Goal: Task Accomplishment & Management: Manage account settings

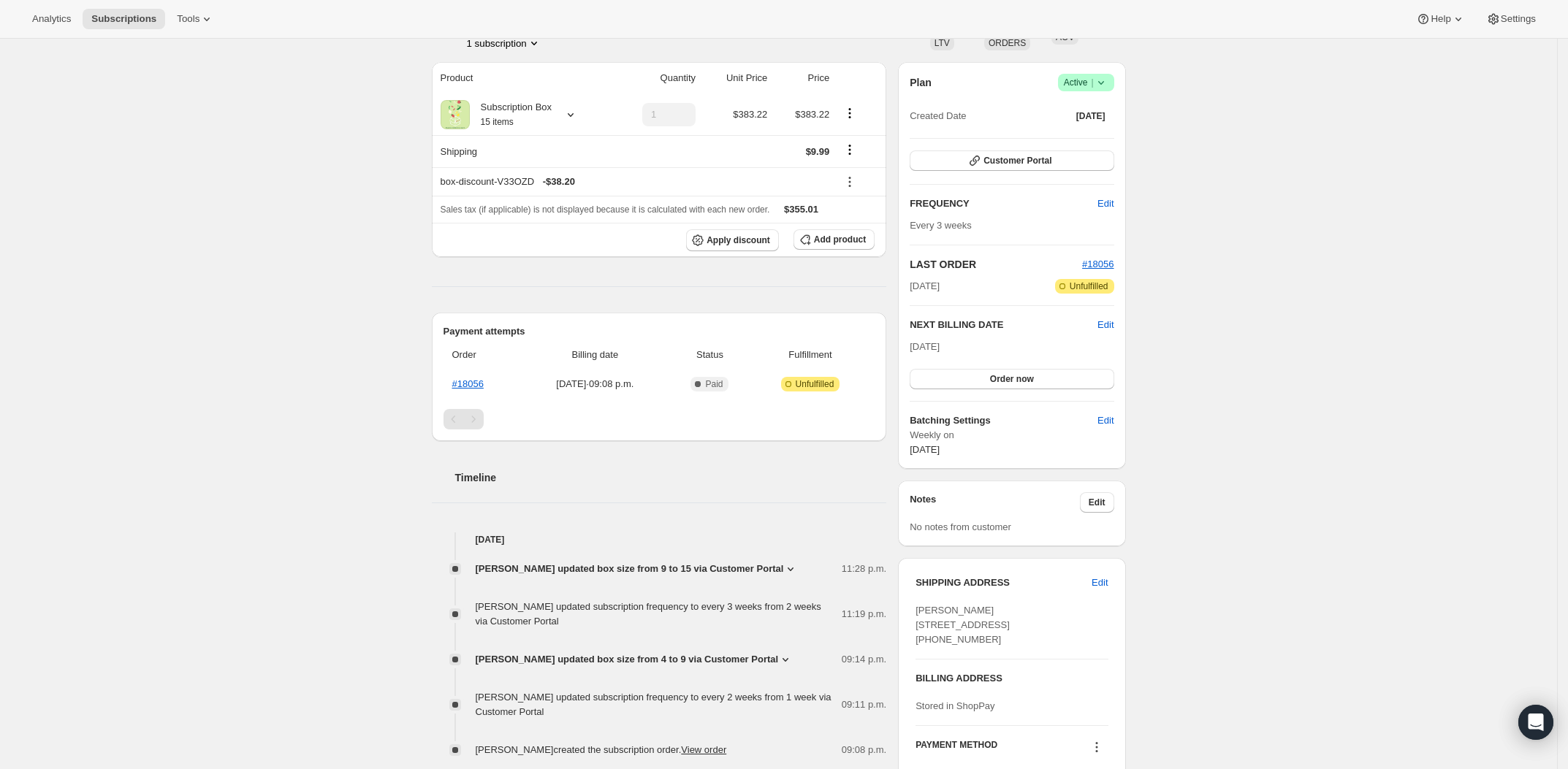
scroll to position [115, 0]
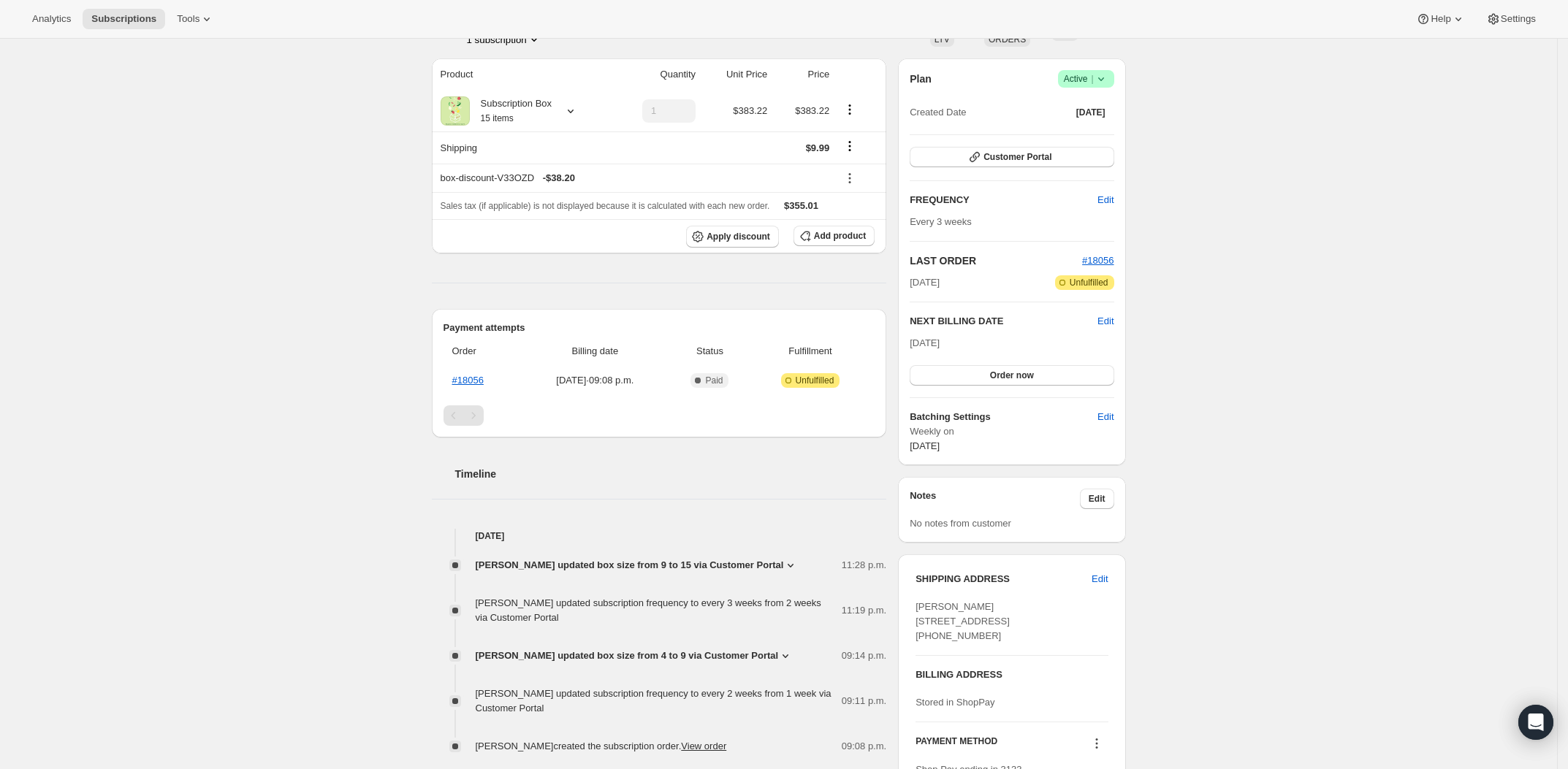
click at [1282, 342] on div "Subscription #18615697600. This page is ready Subscription #18615697600 Success…" at bounding box center [778, 394] width 1557 height 940
click at [1298, 306] on div "Subscription #18615697600. This page is ready Subscription #18615697600 Success…" at bounding box center [778, 394] width 1557 height 940
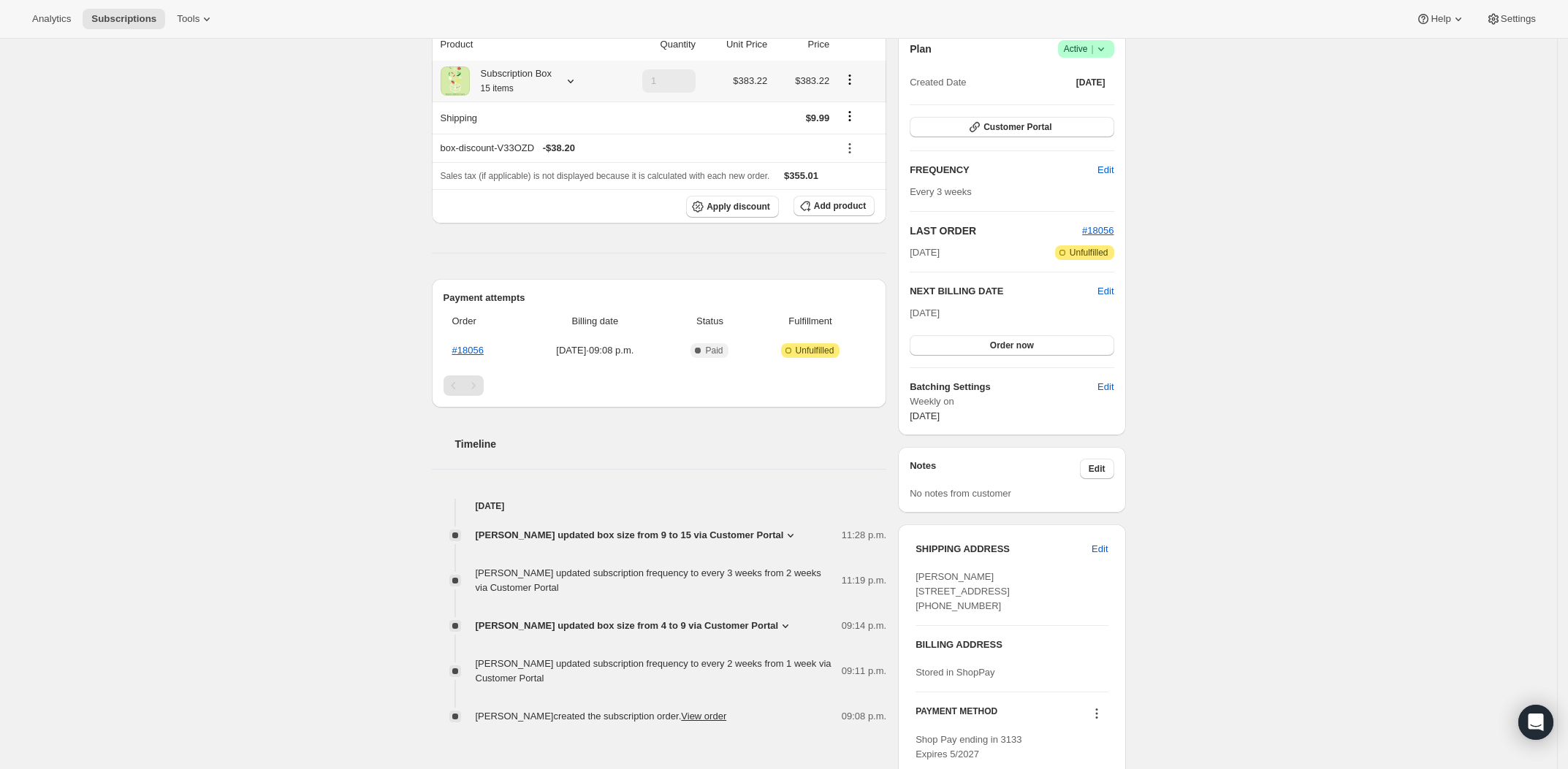
click at [578, 78] on icon at bounding box center [570, 81] width 14 height 14
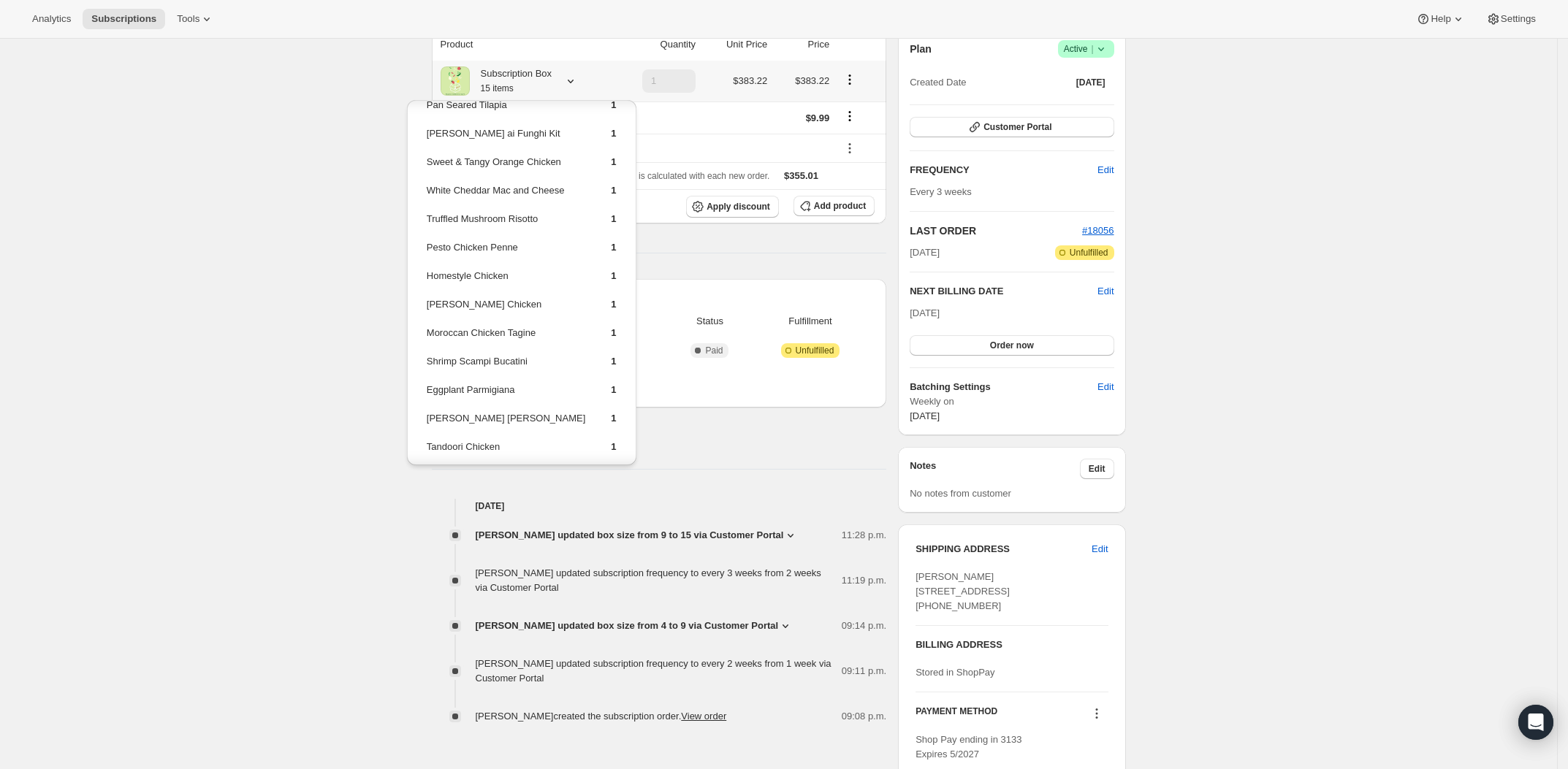
scroll to position [0, 0]
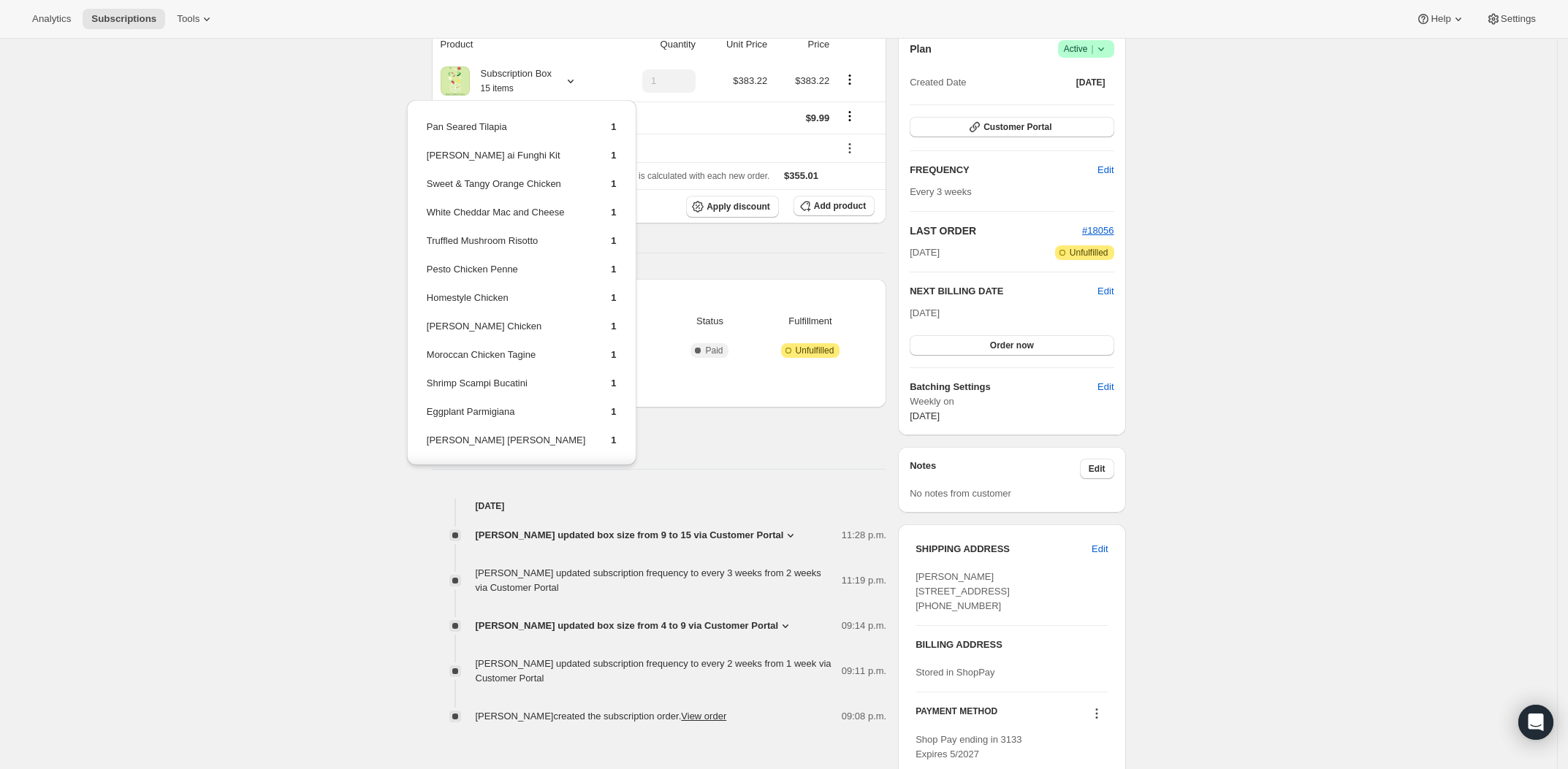
drag, startPoint x: 1419, startPoint y: 236, endPoint x: 1316, endPoint y: 247, distance: 103.6
click at [1419, 235] on div "Subscription #18615697600. This page is ready Subscription #18615697600 Success…" at bounding box center [778, 364] width 1557 height 940
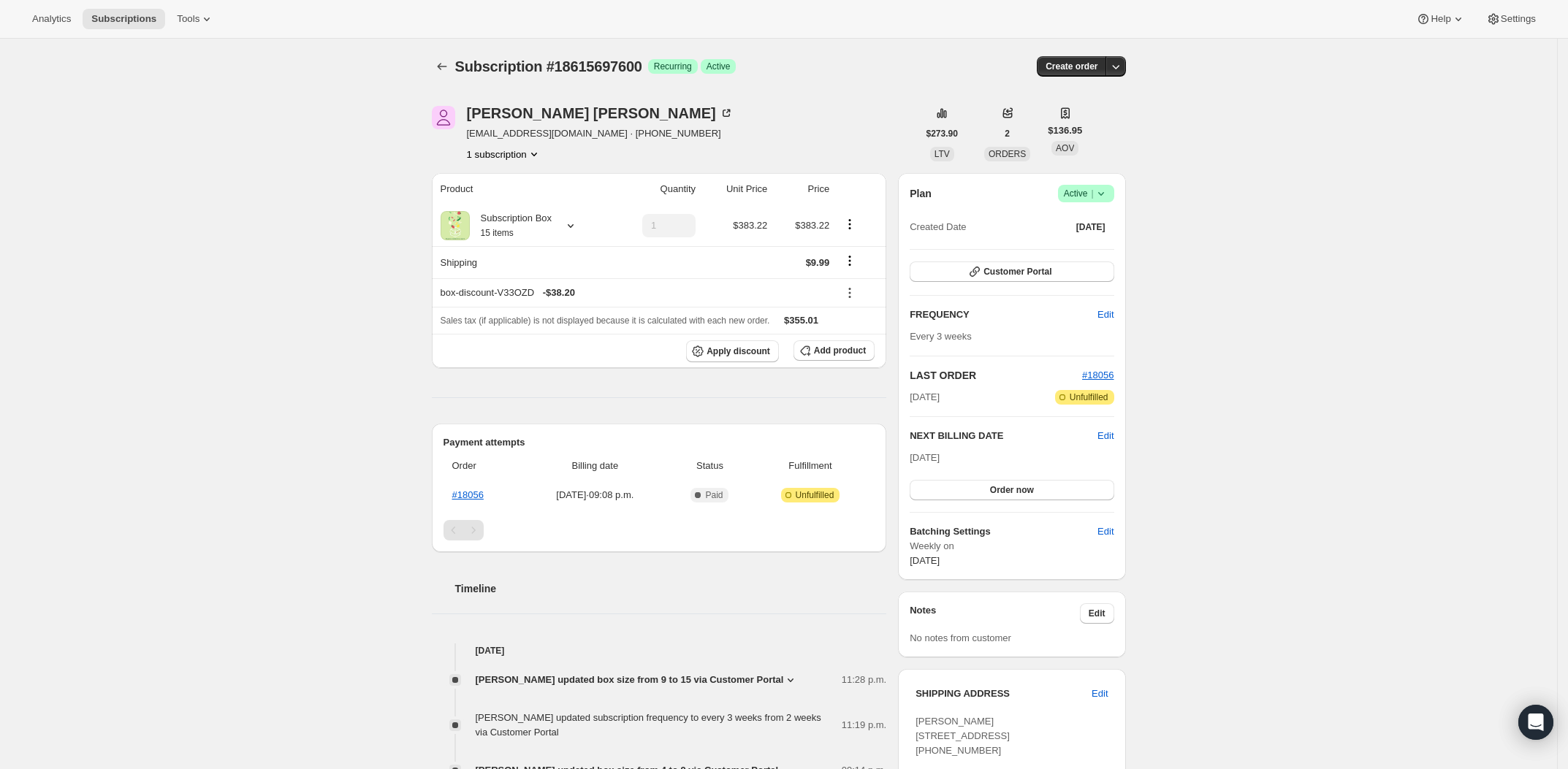
click at [1275, 174] on div "Subscription #18615697600. This page is ready Subscription #18615697600 Success…" at bounding box center [778, 509] width 1557 height 940
click at [1191, 230] on div "Subscription #18615697600. This page is ready Subscription #18615697600 Success…" at bounding box center [778, 509] width 1557 height 940
click at [1233, 376] on div "Subscription #18615697600. This page is ready Subscription #18615697600 Success…" at bounding box center [778, 509] width 1557 height 940
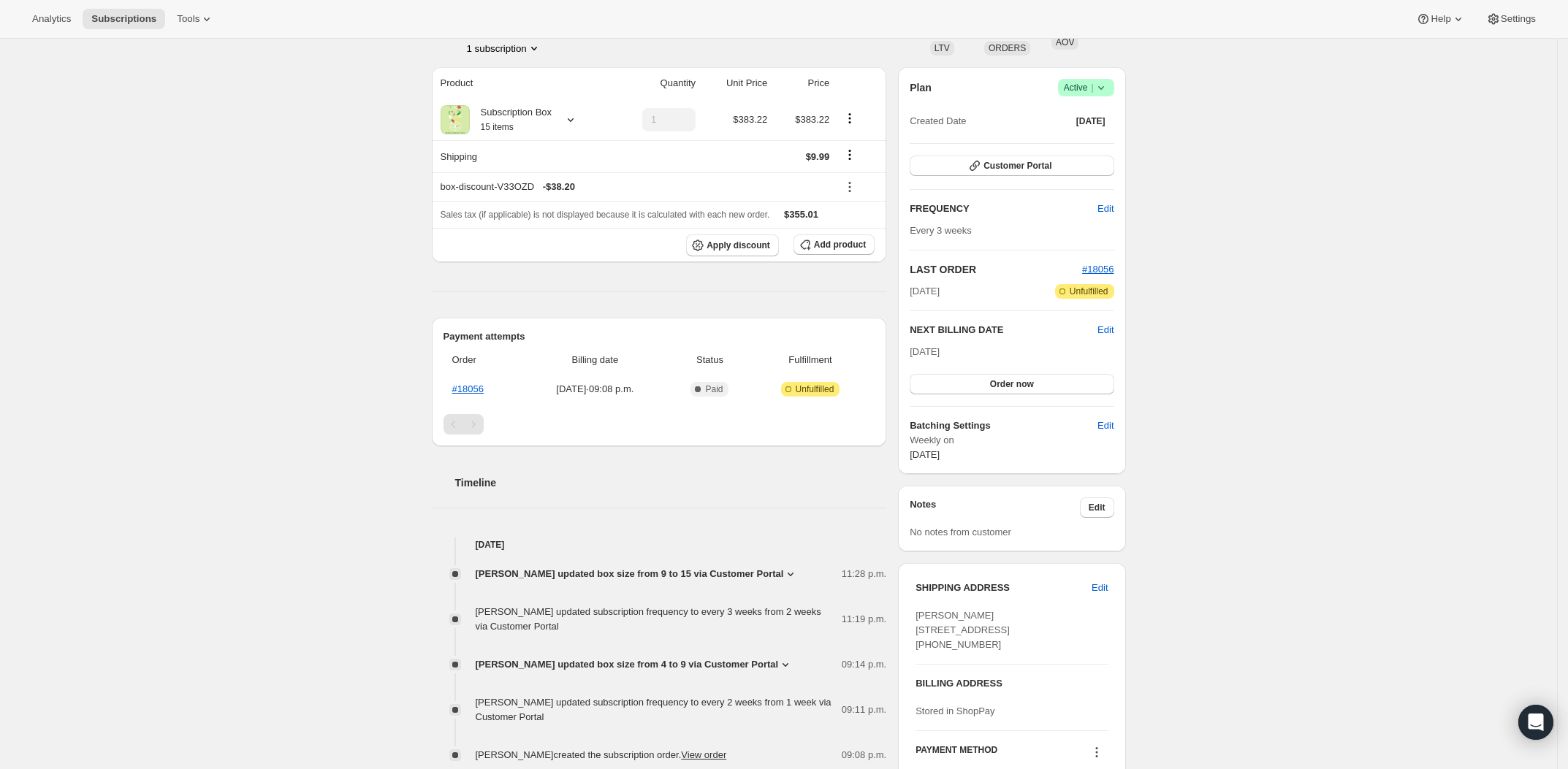
scroll to position [105, 0]
click at [1102, 163] on button "Customer Portal" at bounding box center [1011, 167] width 204 height 21
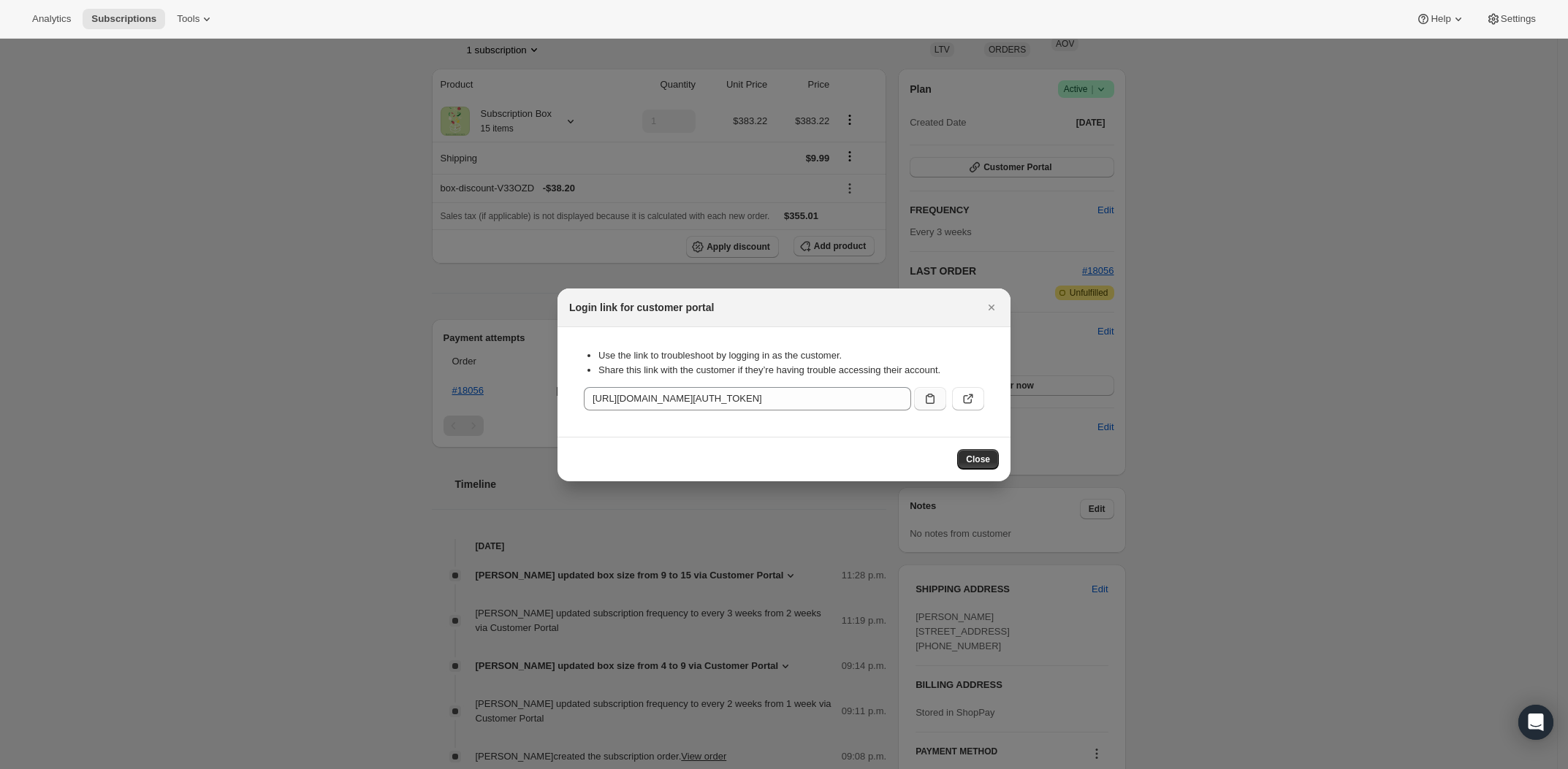
click at [926, 404] on icon ":rbs:" at bounding box center [930, 399] width 14 height 14
click at [993, 310] on icon "Close" at bounding box center [991, 308] width 14 height 14
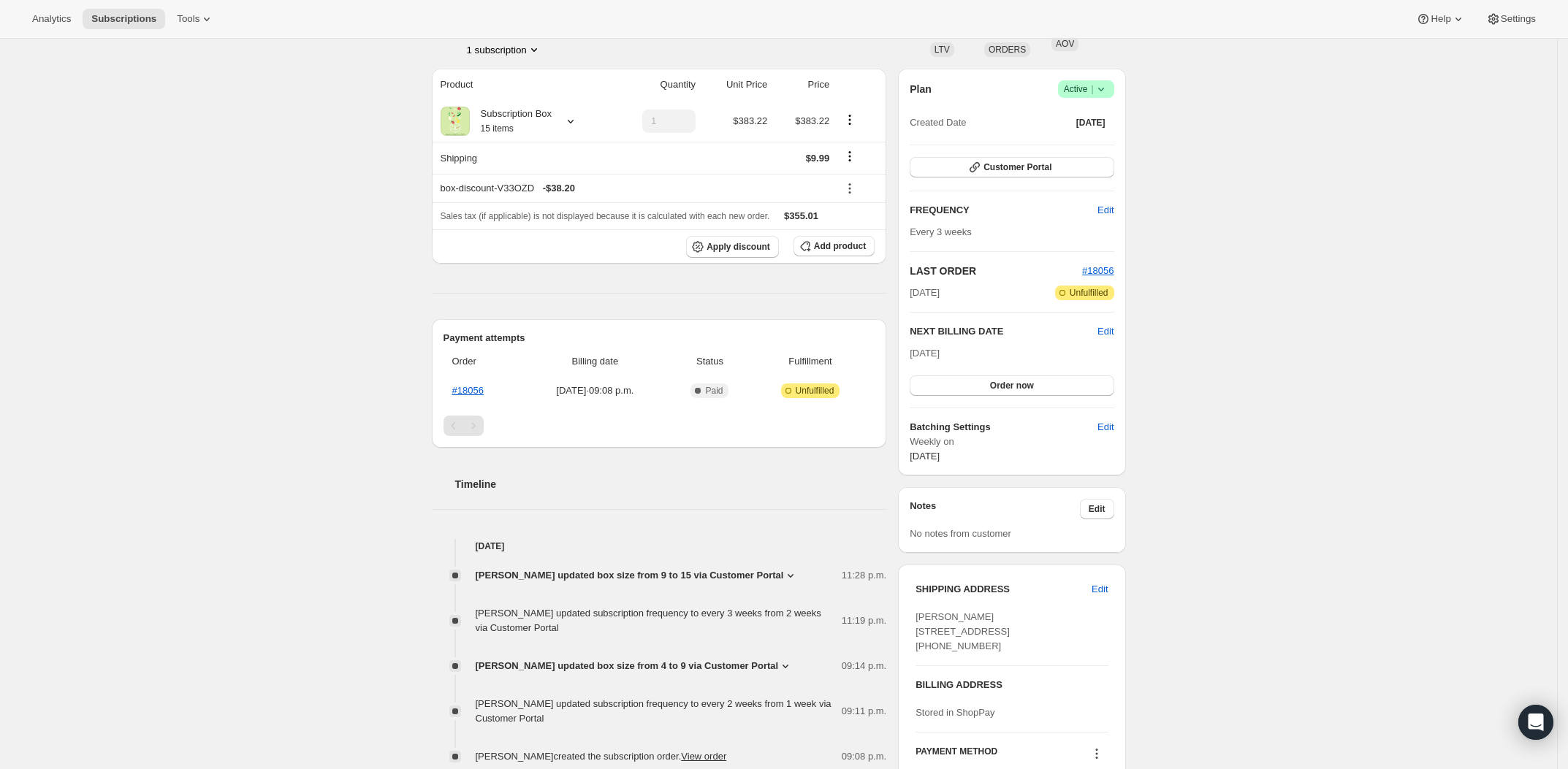
drag, startPoint x: 1241, startPoint y: 196, endPoint x: 700, endPoint y: 188, distance: 541.1
click at [1221, 190] on div "Subscription #18615697600. This page is ready Subscription #18615697600 Success…" at bounding box center [778, 404] width 1557 height 940
click at [719, 254] on button "Apply discount" at bounding box center [732, 247] width 93 height 22
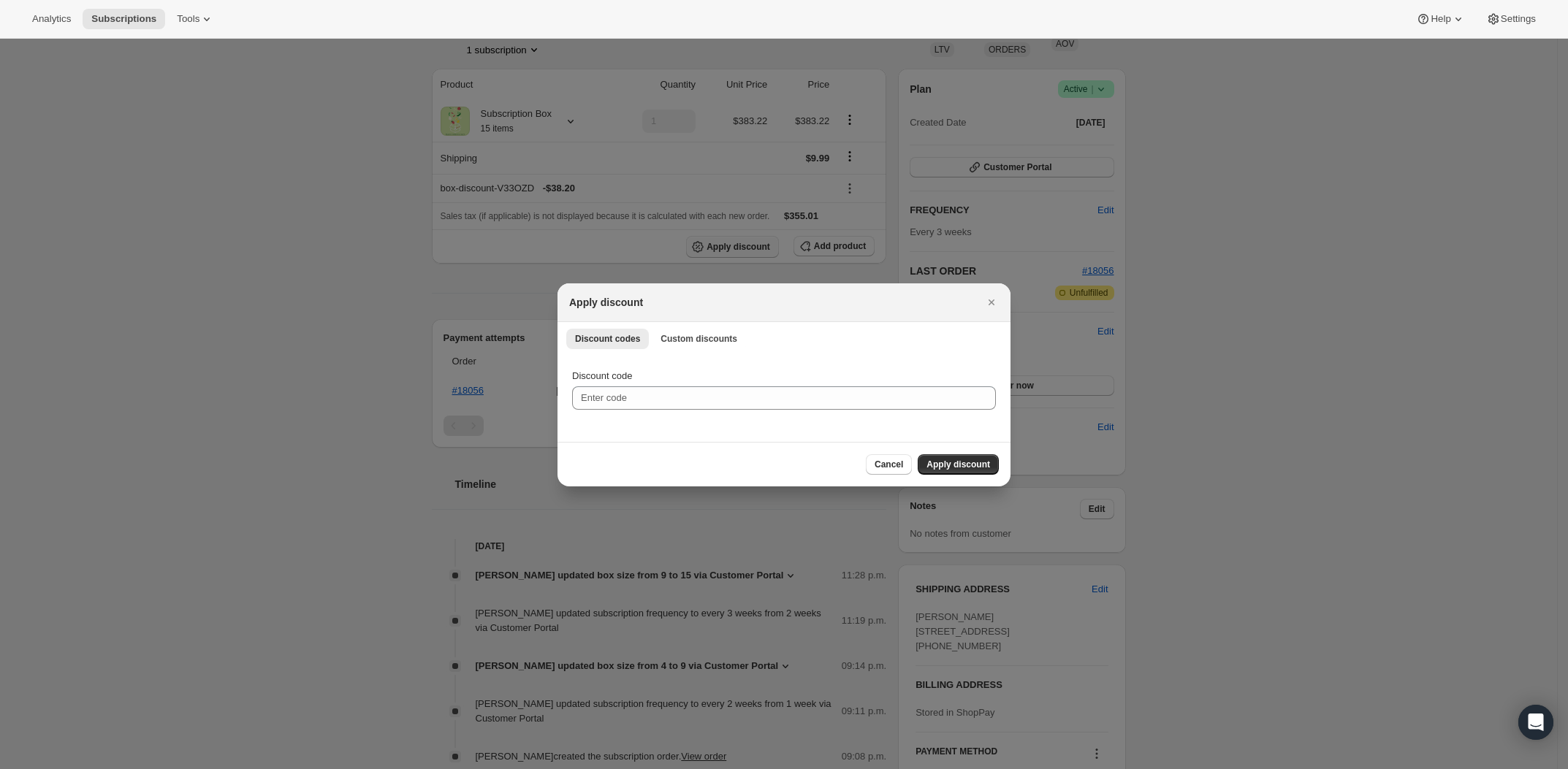
scroll to position [0, 0]
click at [720, 339] on span "Custom discounts" at bounding box center [699, 339] width 77 height 12
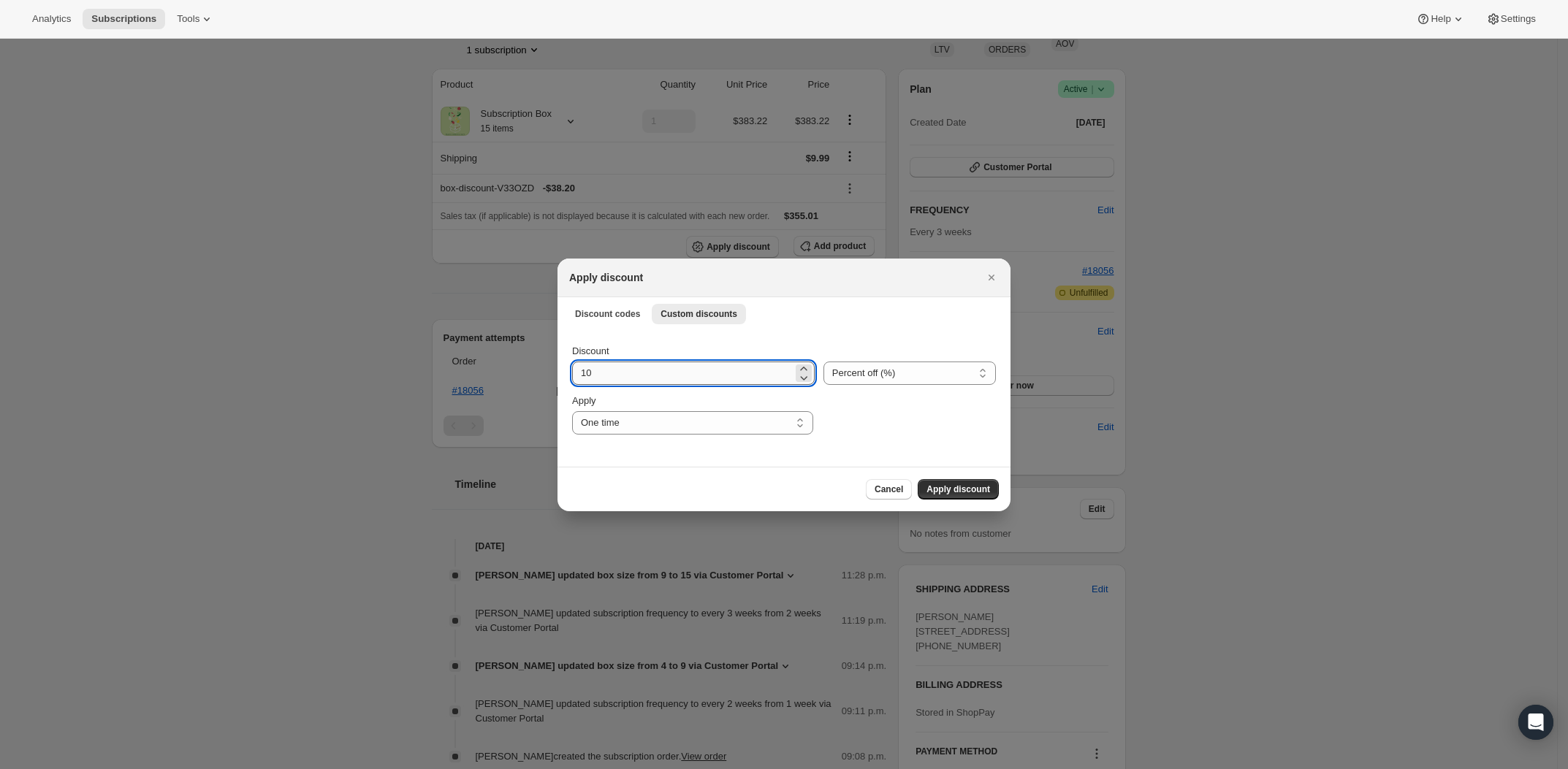
click at [704, 374] on input "10" at bounding box center [682, 373] width 220 height 23
click at [867, 368] on select "Percent off (%) Amount off ($)" at bounding box center [909, 373] width 172 height 23
select select "fixed"
click at [700, 373] on input "10" at bounding box center [683, 373] width 222 height 23
type input "355.01"
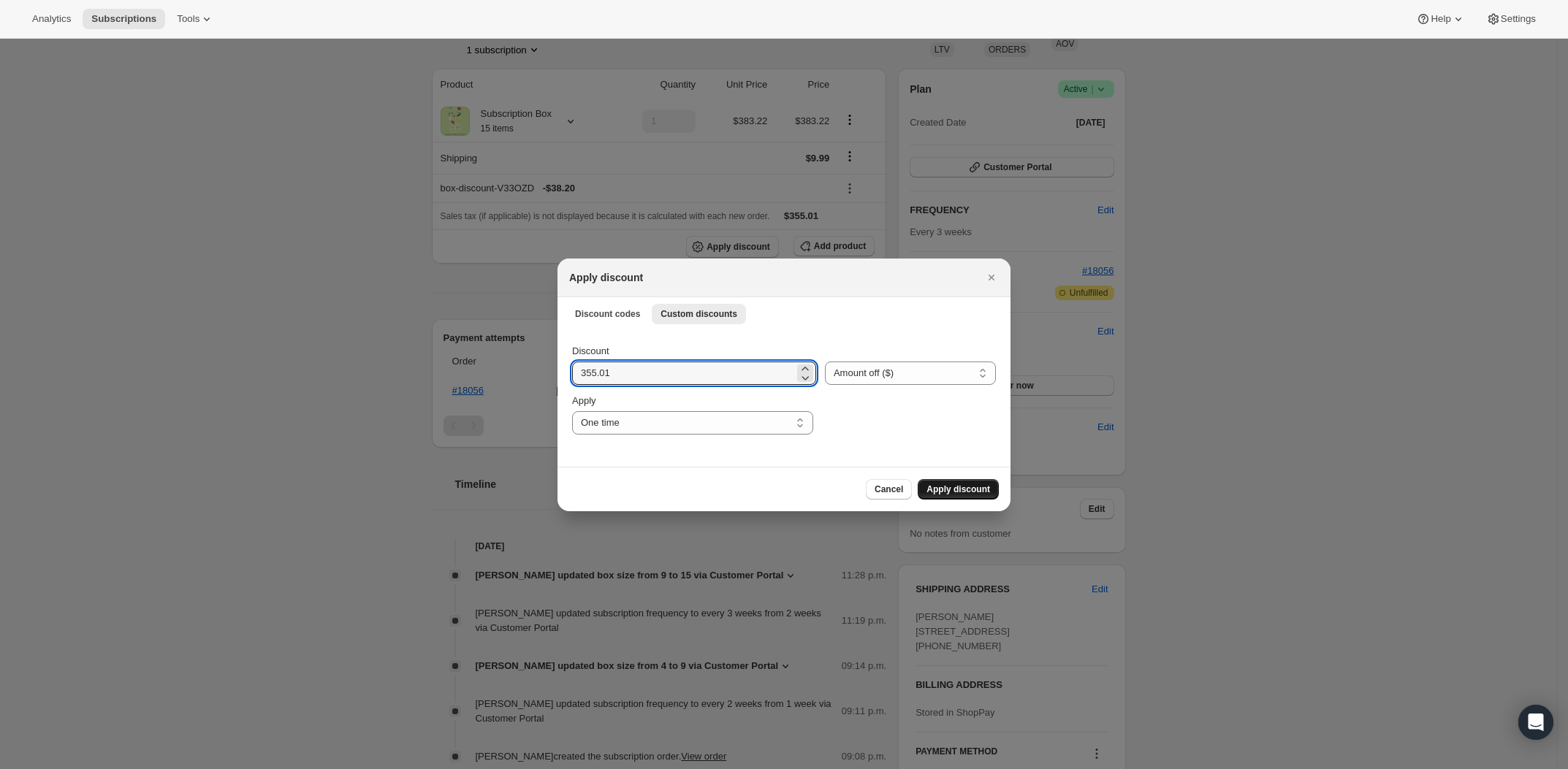
click at [955, 489] on span "Apply discount" at bounding box center [958, 489] width 63 height 12
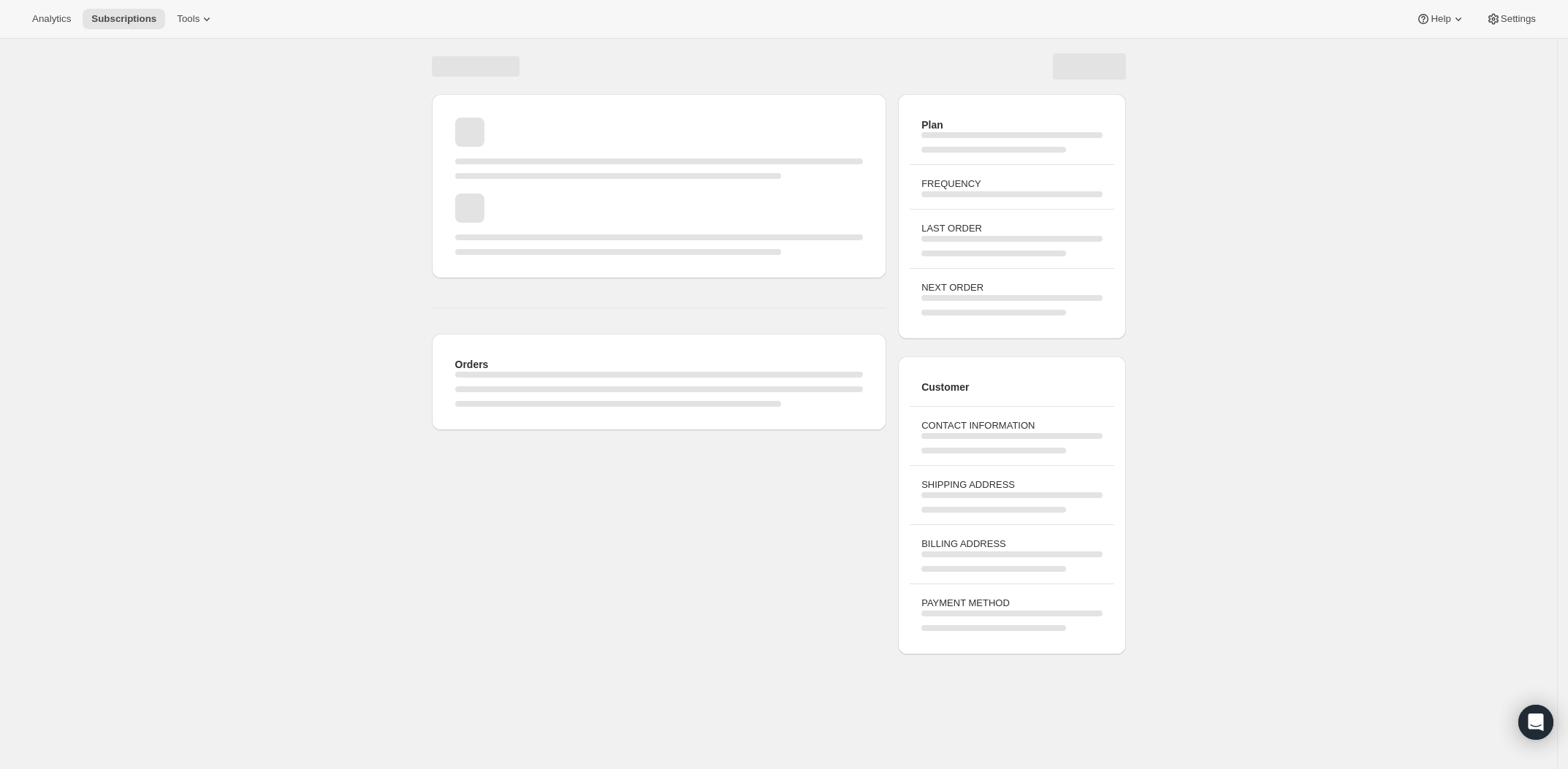
scroll to position [39, 0]
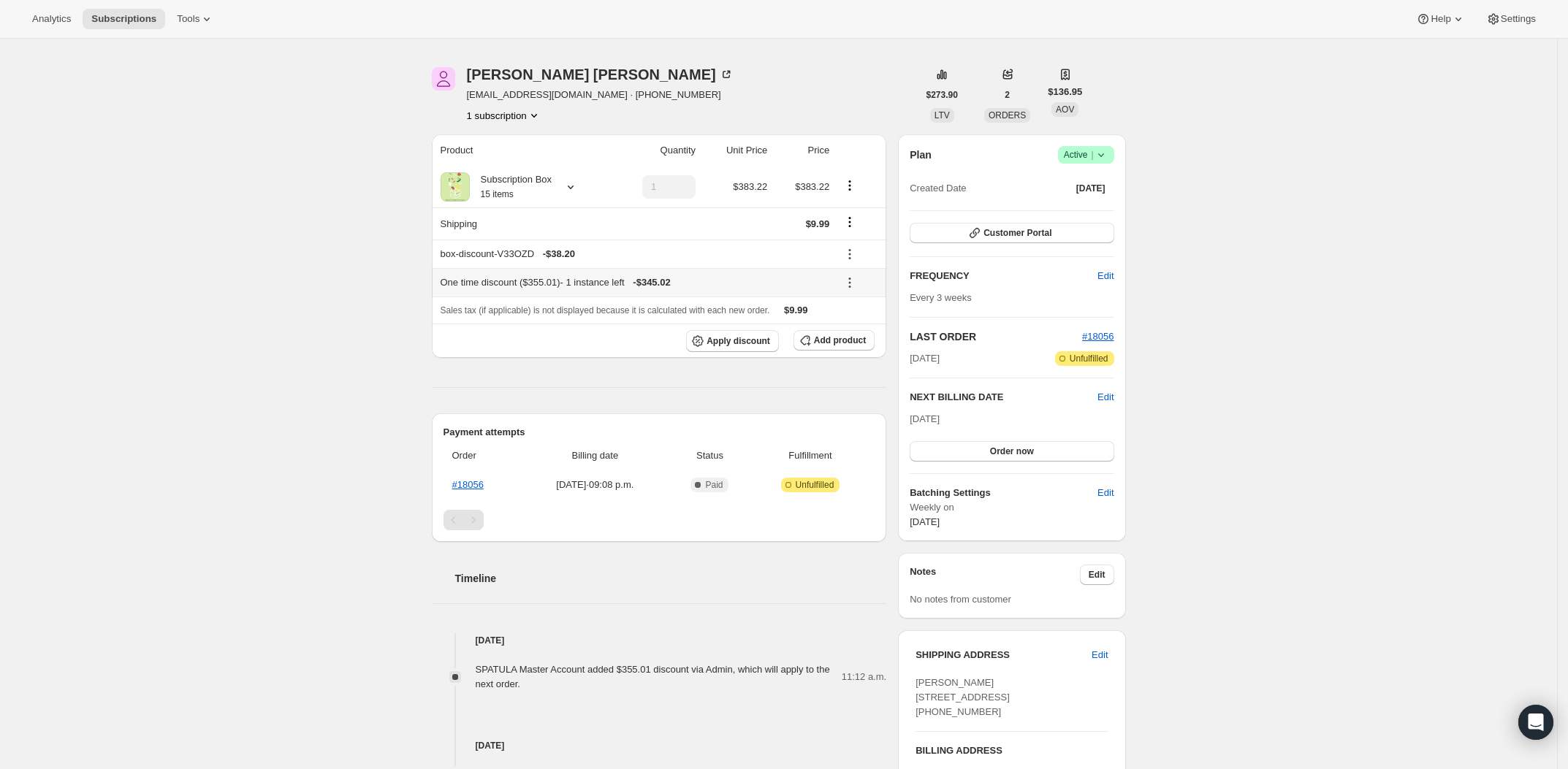
click at [852, 278] on icon at bounding box center [849, 282] width 14 height 14
click at [861, 336] on span "Remove" at bounding box center [864, 336] width 35 height 11
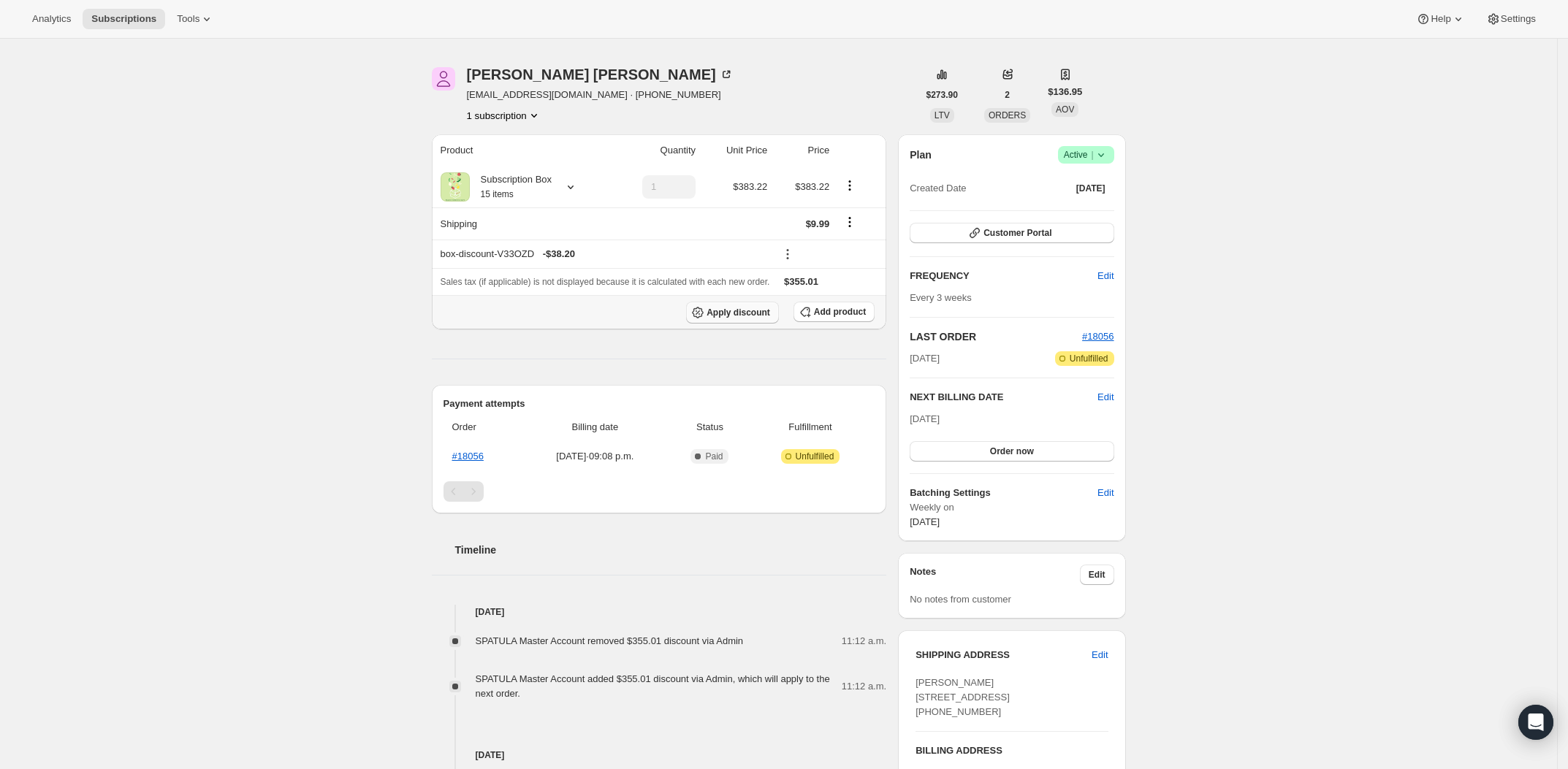
click at [761, 312] on span "Apply discount" at bounding box center [738, 312] width 63 height 12
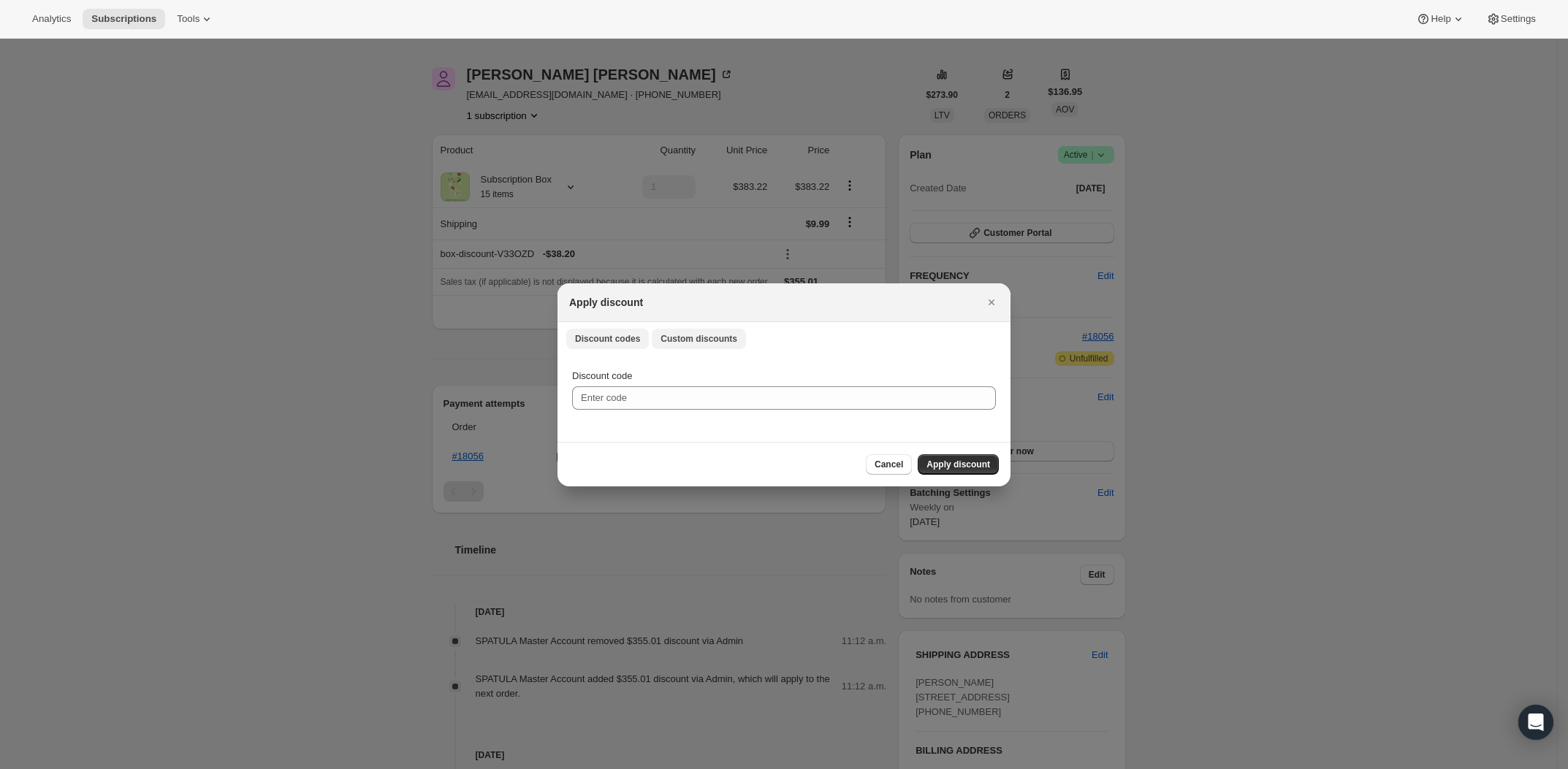
click at [688, 339] on span "Custom discounts" at bounding box center [699, 339] width 77 height 12
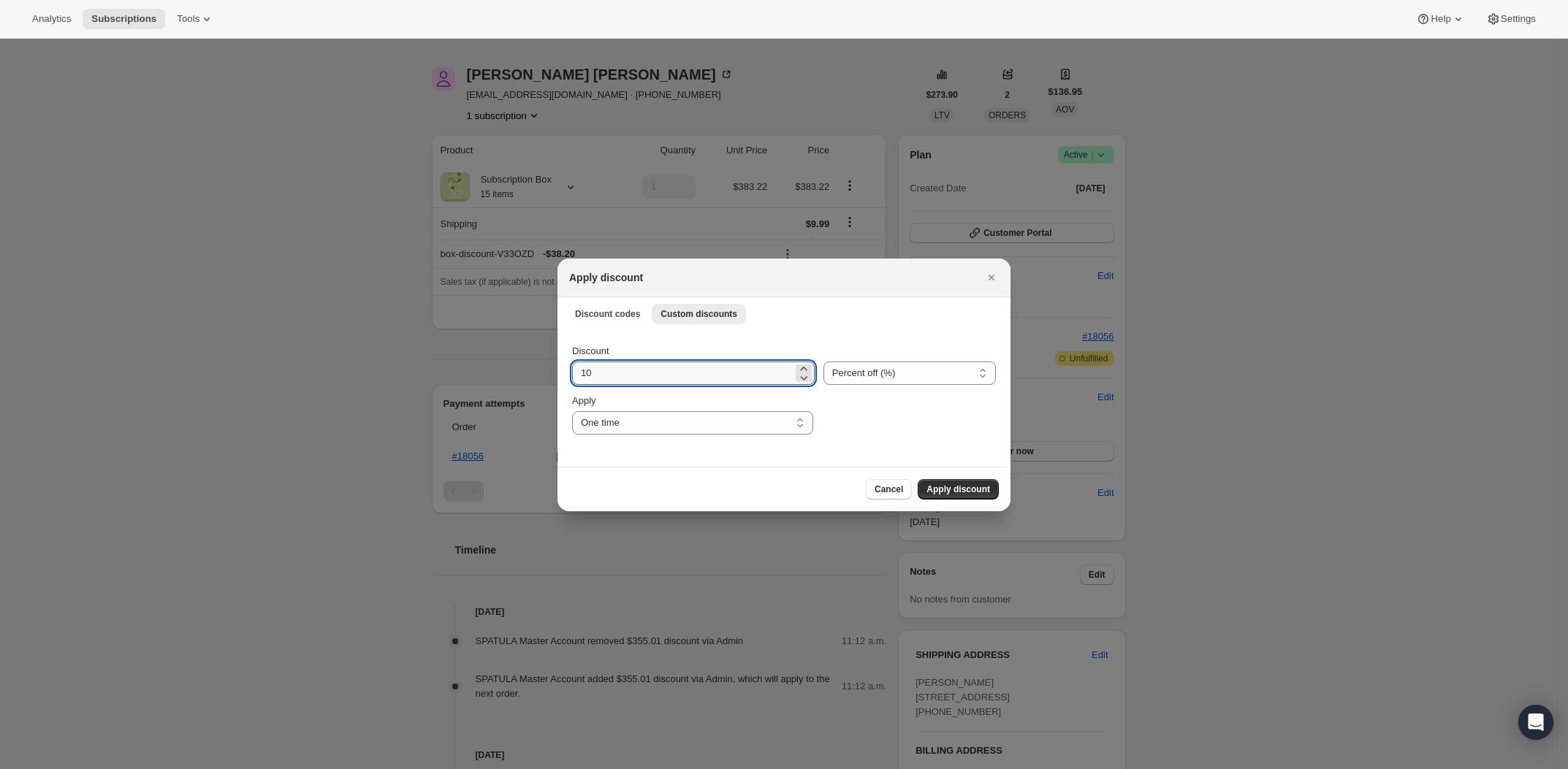
click at [685, 381] on input "10" at bounding box center [682, 373] width 220 height 23
click at [632, 453] on div "Discount 10 Percent off (%) Amount off ($) Percent off (%) Apply One time Speci…" at bounding box center [784, 397] width 453 height 137
click at [632, 424] on select "One time Specify instances... Indefinitely" at bounding box center [692, 423] width 241 height 23
click at [746, 378] on input "10" at bounding box center [682, 373] width 220 height 23
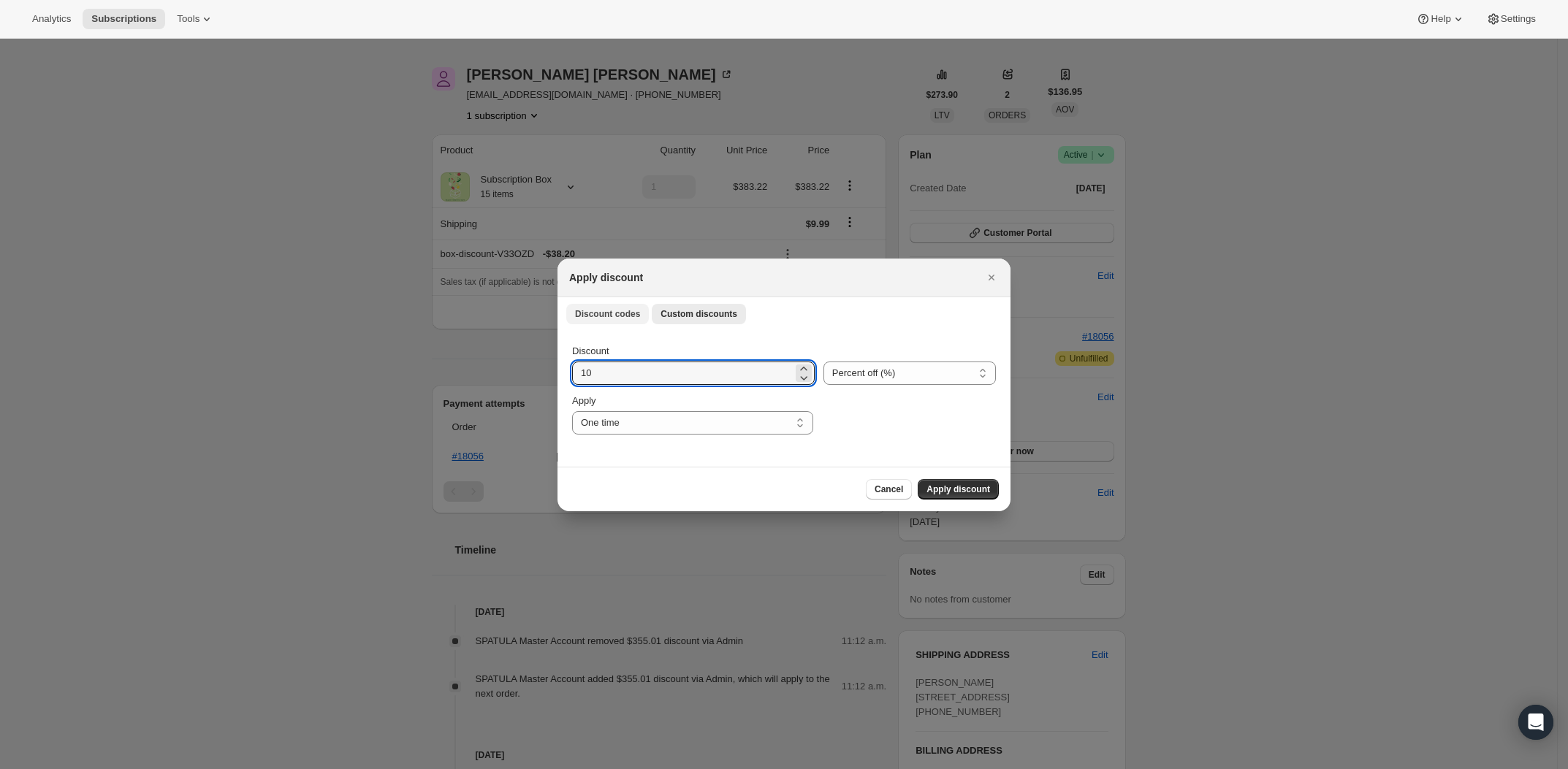
click at [572, 319] on button "Discount codes" at bounding box center [608, 314] width 82 height 21
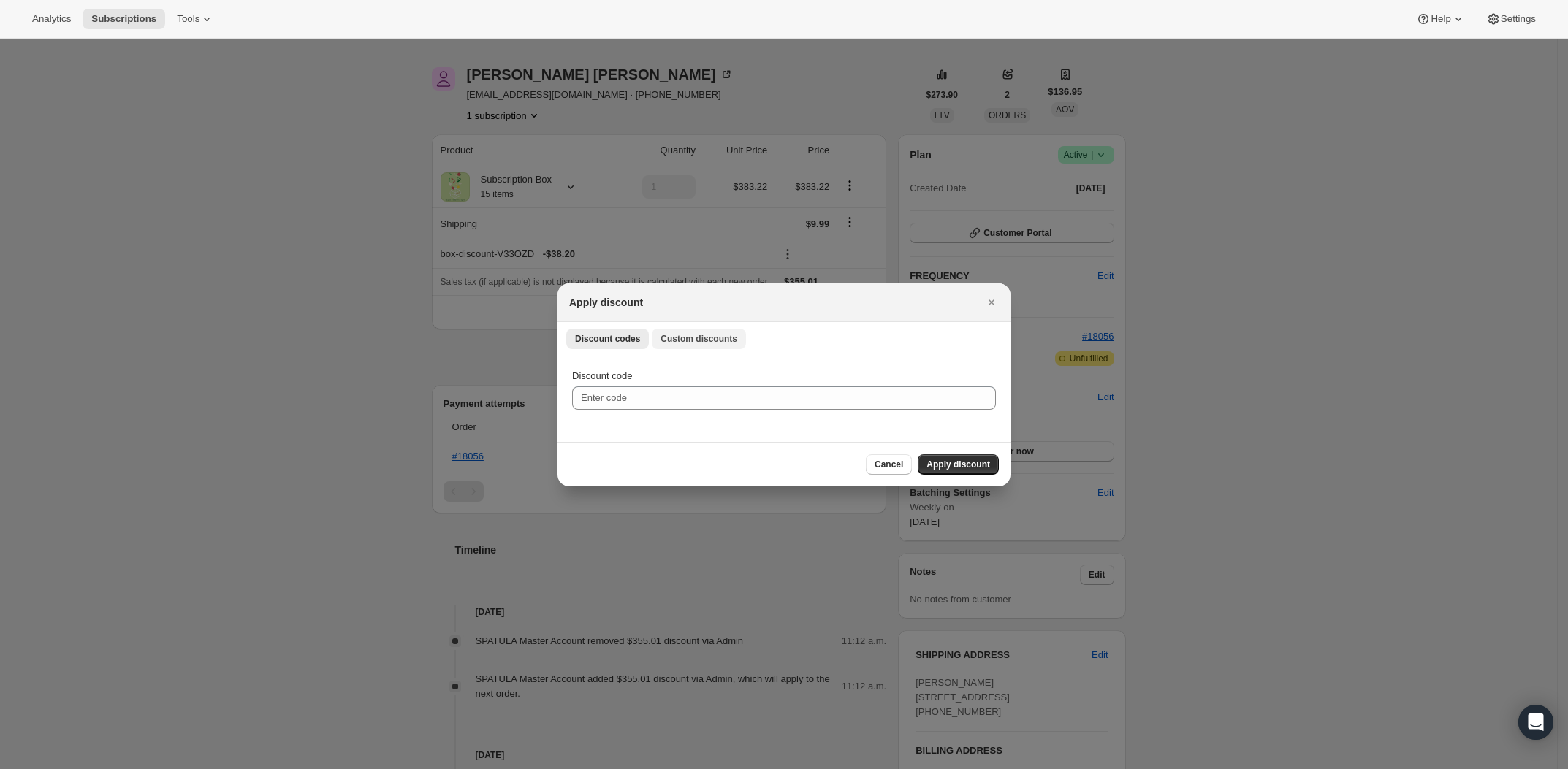
click at [715, 336] on span "Custom discounts" at bounding box center [699, 339] width 77 height 12
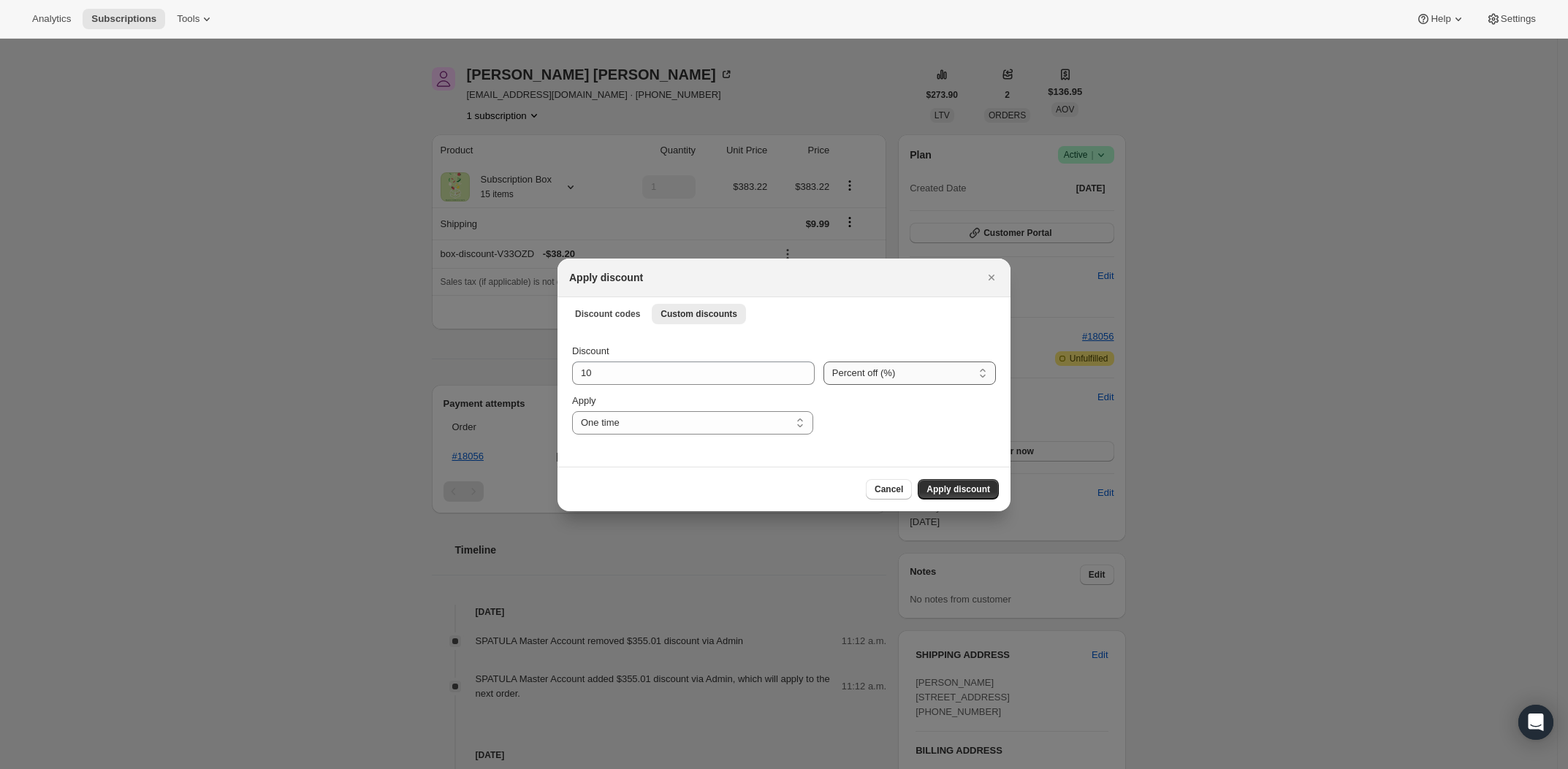
click at [849, 370] on select "Percent off (%) Amount off ($)" at bounding box center [909, 373] width 172 height 23
click at [659, 375] on input "10" at bounding box center [682, 373] width 220 height 23
type input "100"
click at [896, 419] on div ":ri7:" at bounding box center [908, 415] width 174 height 41
click at [960, 492] on span "Apply discount" at bounding box center [958, 489] width 63 height 12
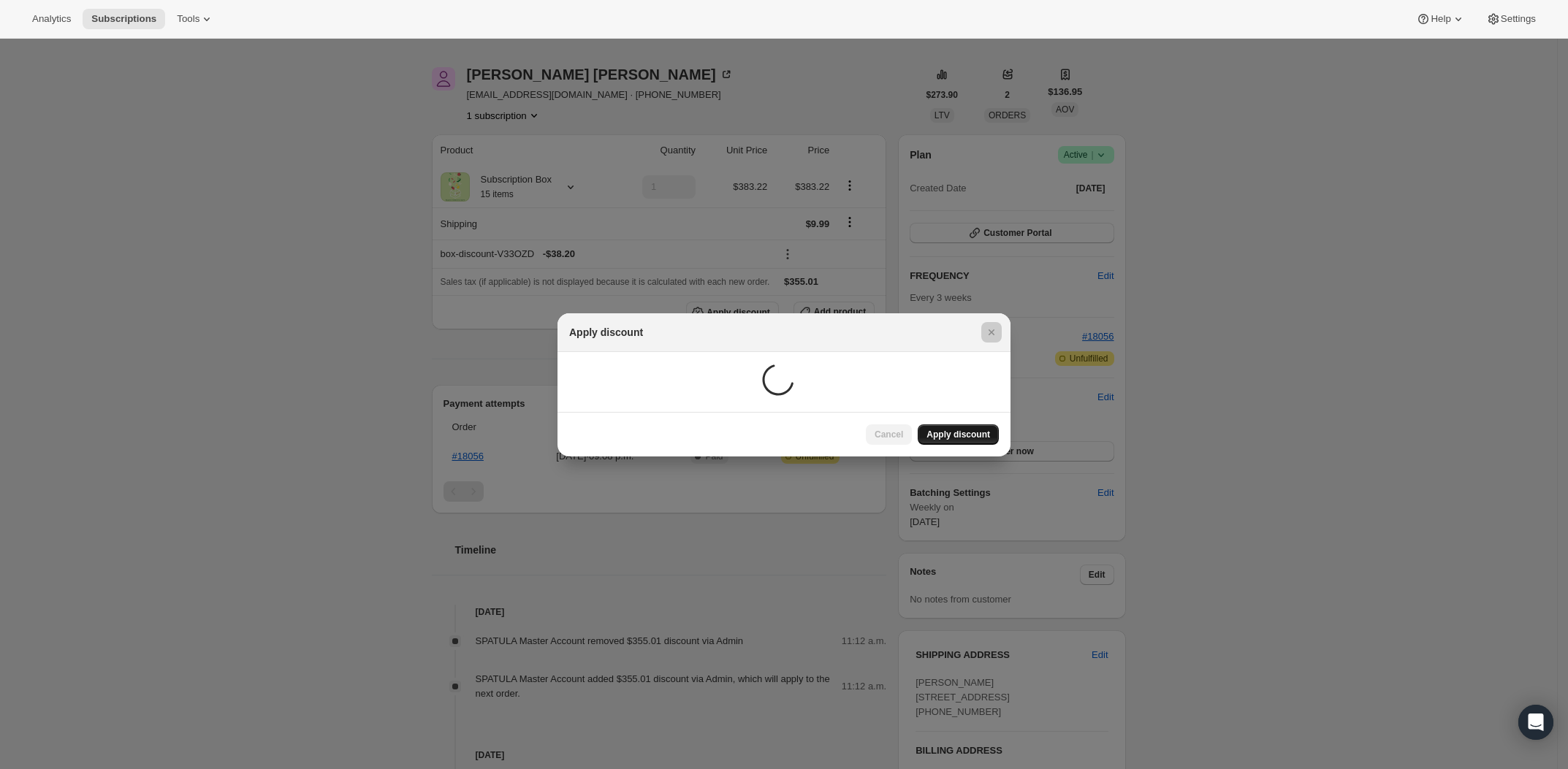
click at [1257, 466] on div at bounding box center [784, 384] width 1568 height 769
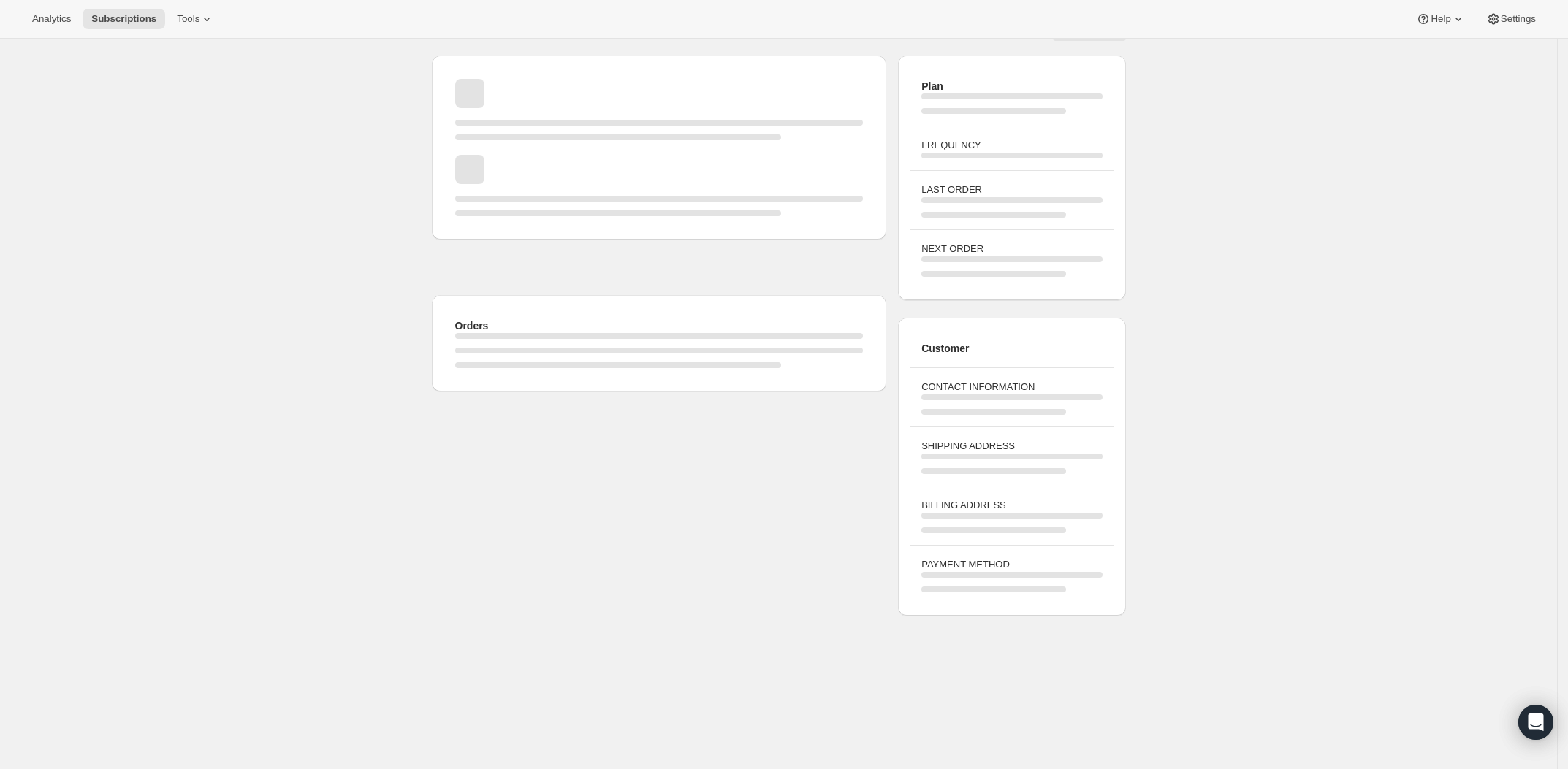
click at [838, 338] on div "Page loading" at bounding box center [659, 335] width 408 height 6
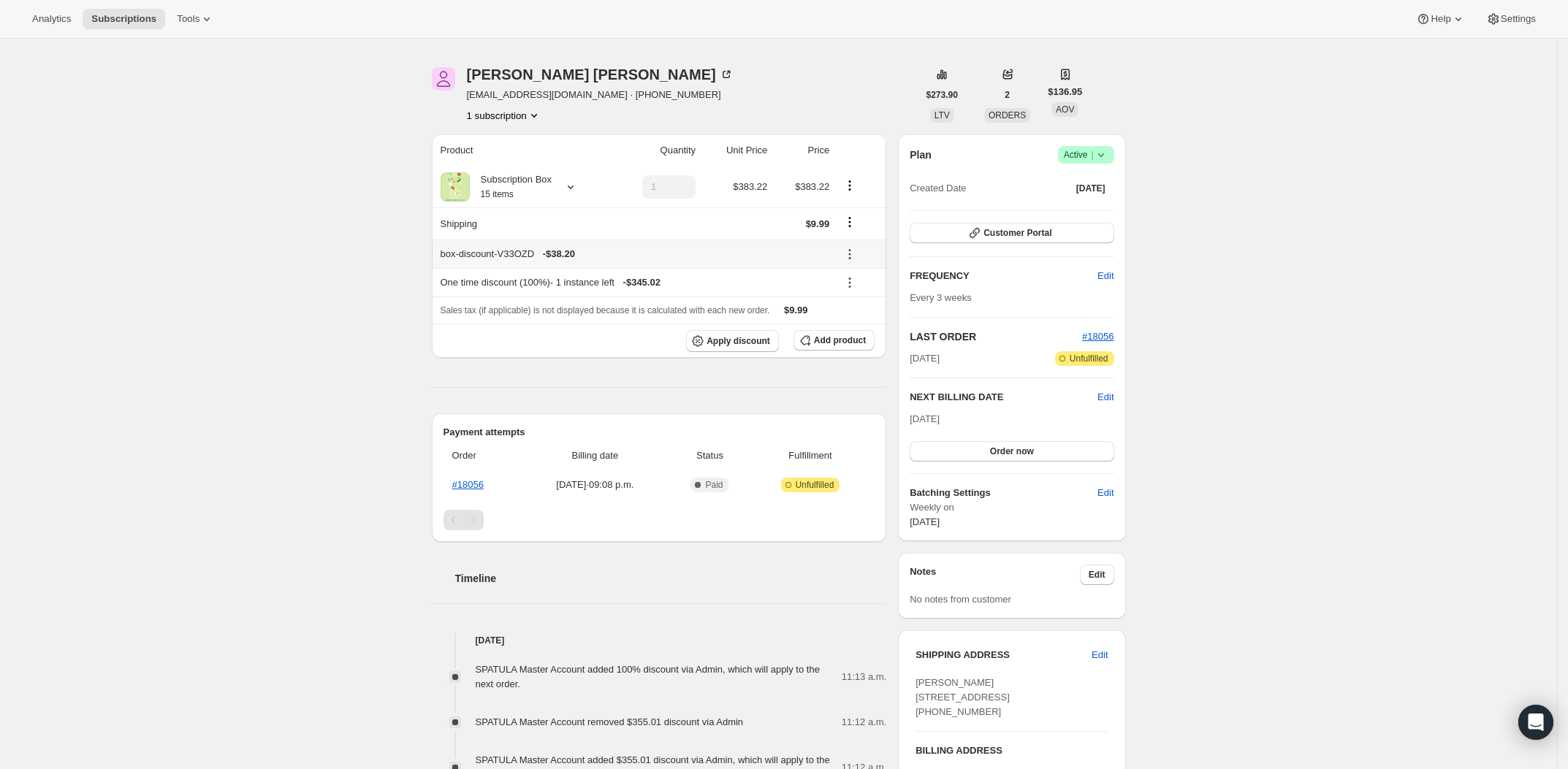
click at [855, 253] on icon at bounding box center [849, 254] width 14 height 14
click at [853, 226] on icon "Shipping actions" at bounding box center [849, 222] width 14 height 14
click at [863, 249] on span "Edit shipping rate" at bounding box center [854, 251] width 73 height 11
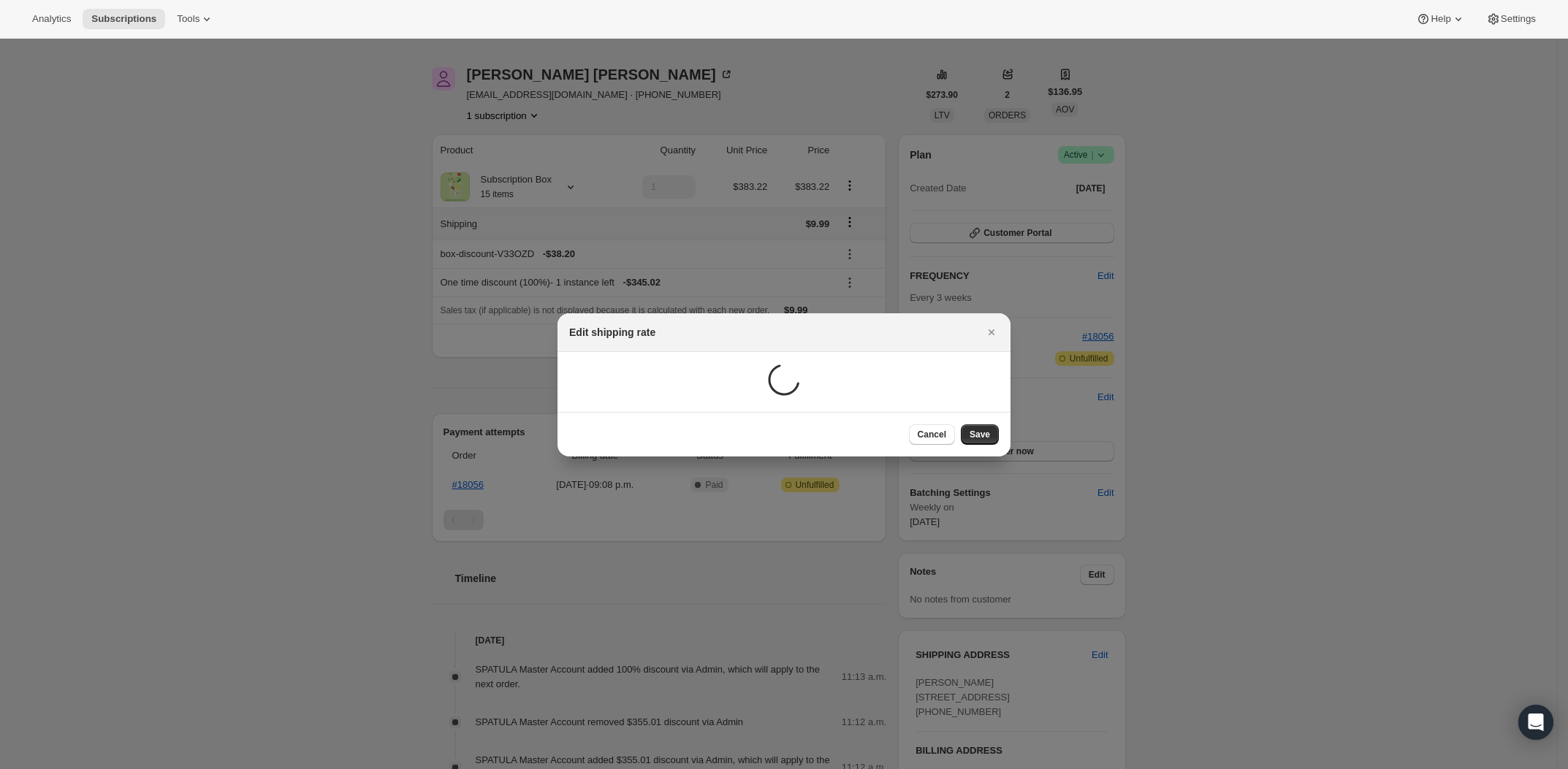
scroll to position [0, 0]
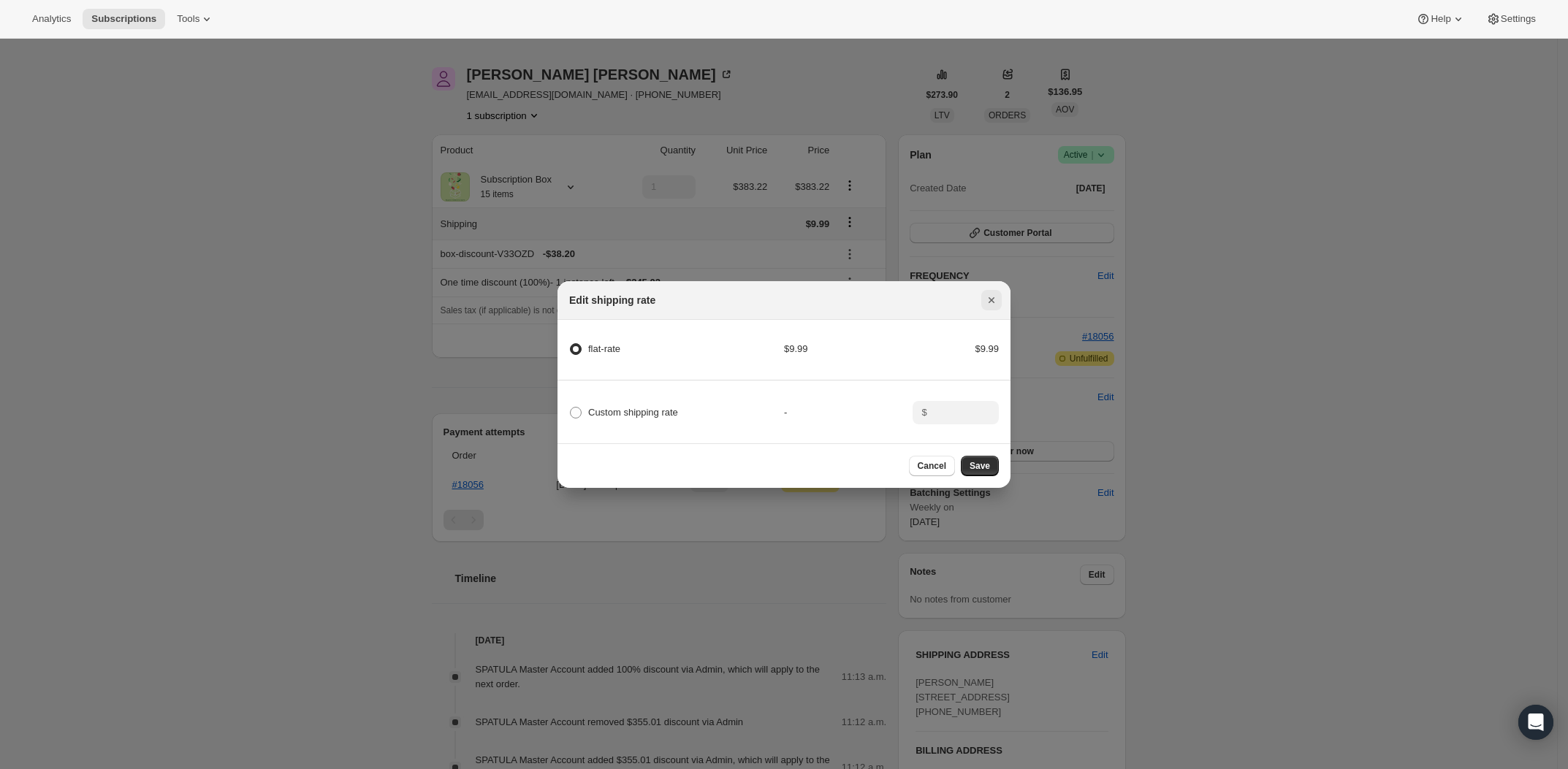
click at [991, 293] on icon "Close" at bounding box center [991, 300] width 14 height 14
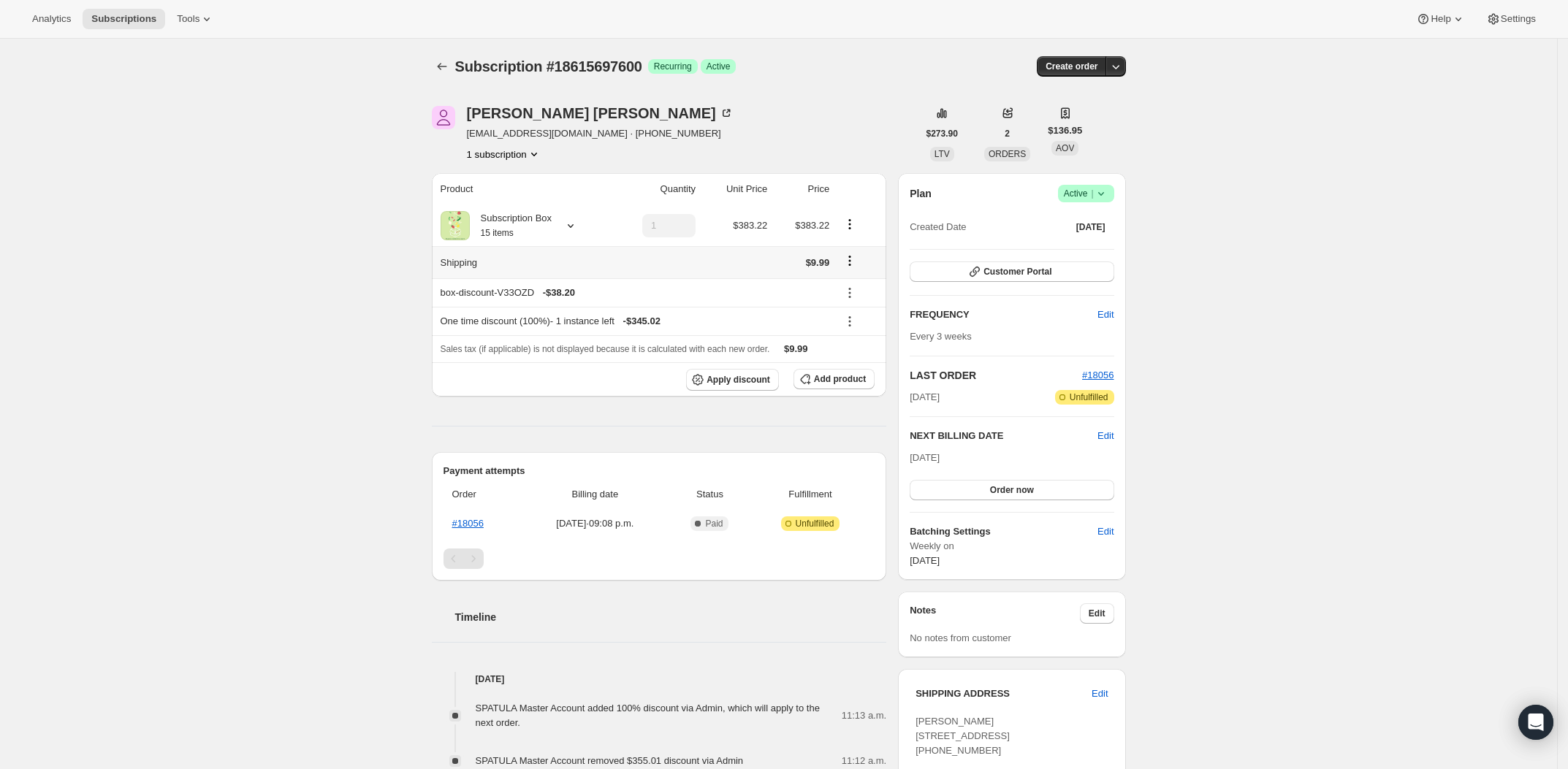
scroll to position [39, 0]
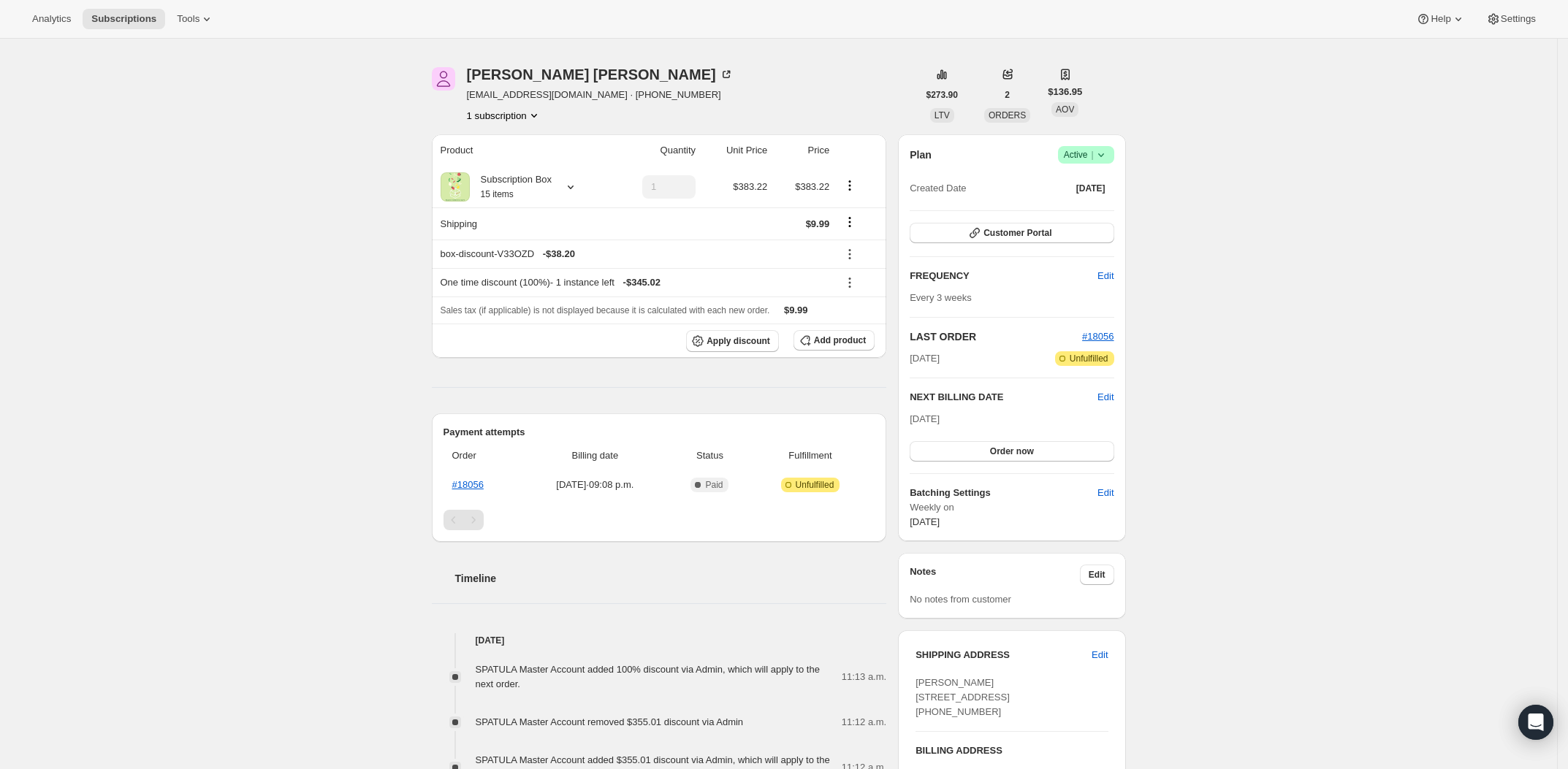
click at [965, 694] on span "Adam Johnson 1600 Morgans Road Newcastle ON, L1B 0S6 Canada (905) 441-4240" at bounding box center [962, 697] width 94 height 40
click at [964, 693] on span "Adam Johnson 1600 Morgans Road Newcastle ON, L1B 0S6 Canada (905) 441-4240" at bounding box center [962, 697] width 94 height 40
click at [964, 694] on span "Adam Johnson 1600 Morgans Road Newcastle ON, L1B 0S6 Canada (905) 441-4240" at bounding box center [962, 697] width 94 height 40
copy span "1600 Morgans Road"
click at [1308, 295] on div "Subscription #18615697600. This page is ready Subscription #18615697600 Success…" at bounding box center [778, 549] width 1557 height 1098
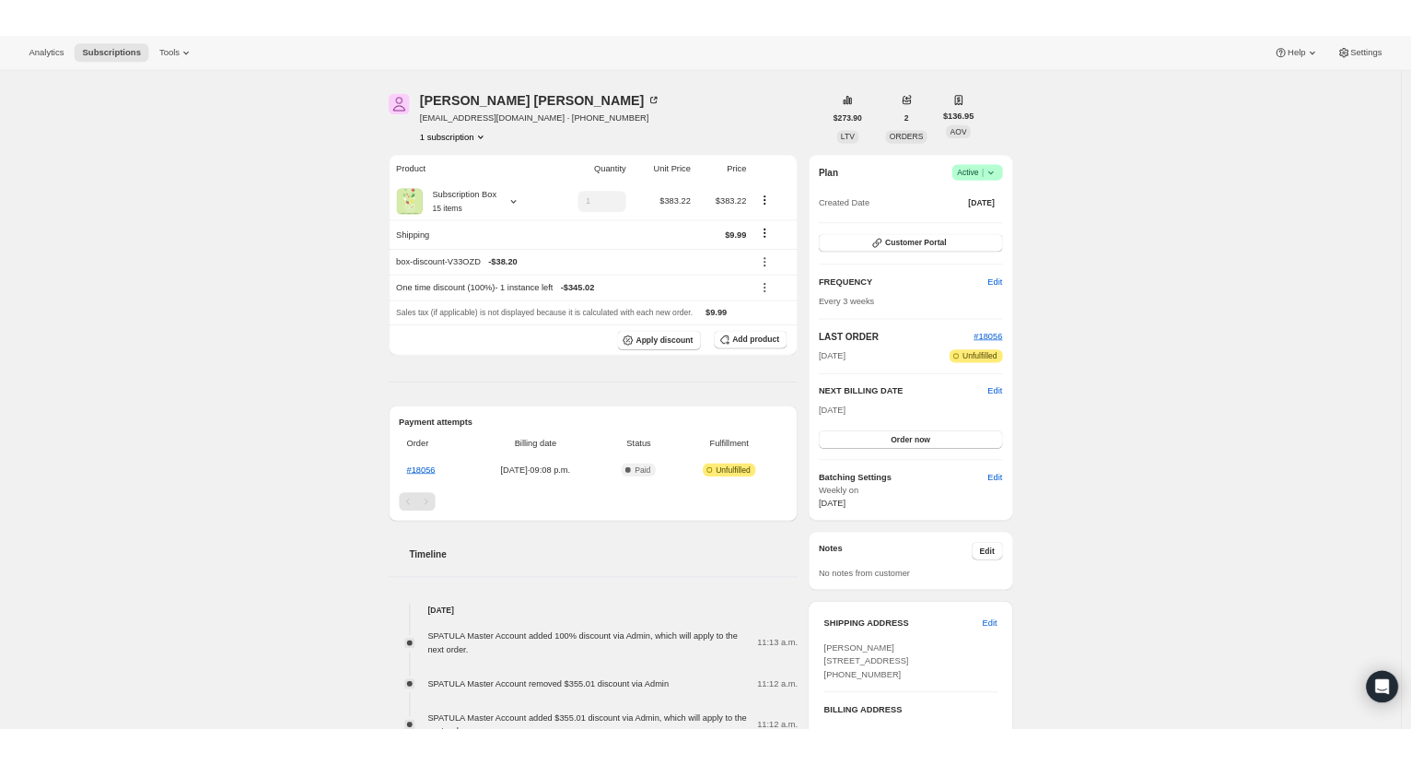
scroll to position [0, 0]
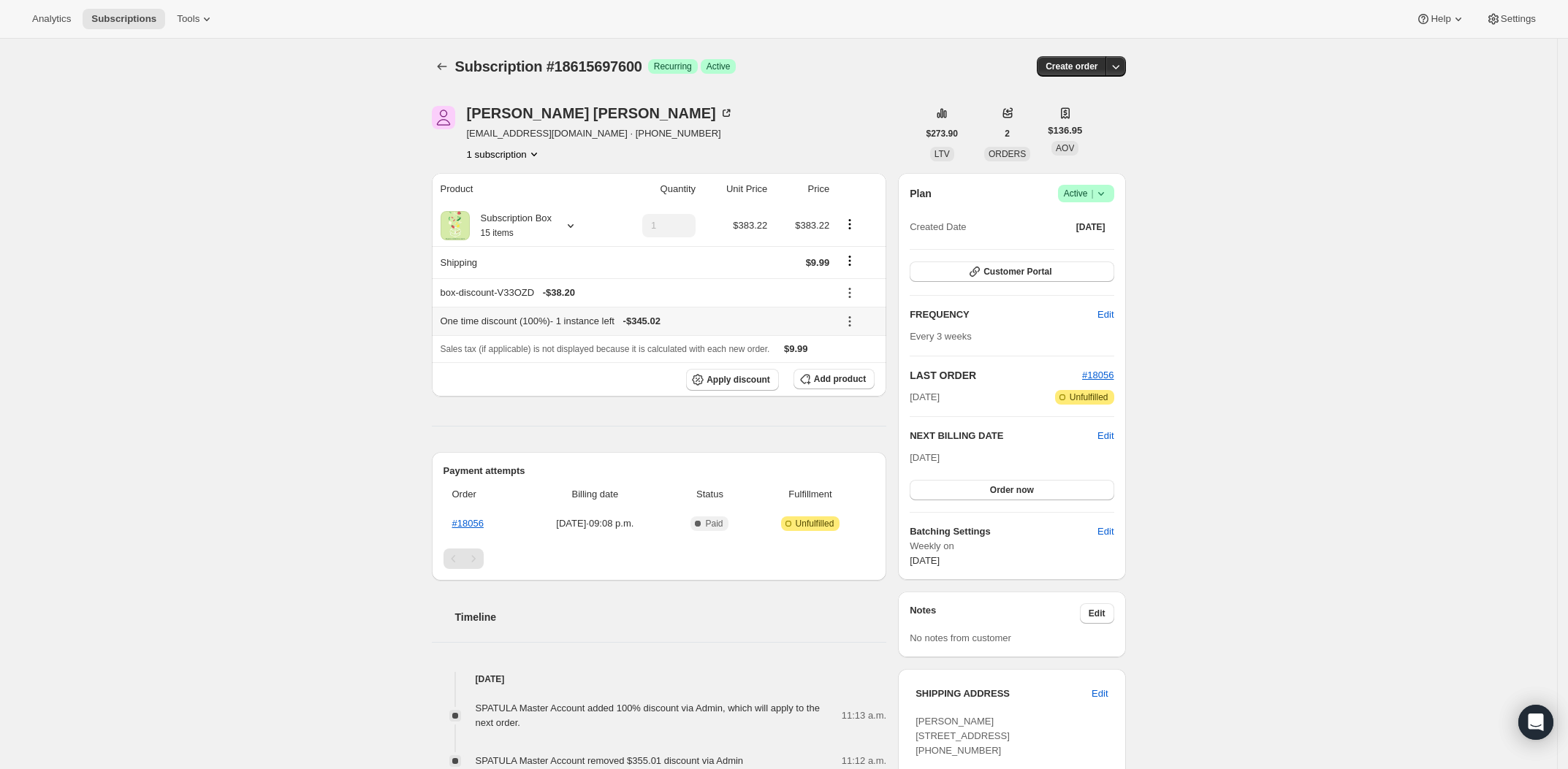
click at [855, 324] on icon at bounding box center [849, 321] width 14 height 14
click at [874, 377] on span "Remove" at bounding box center [864, 375] width 35 height 11
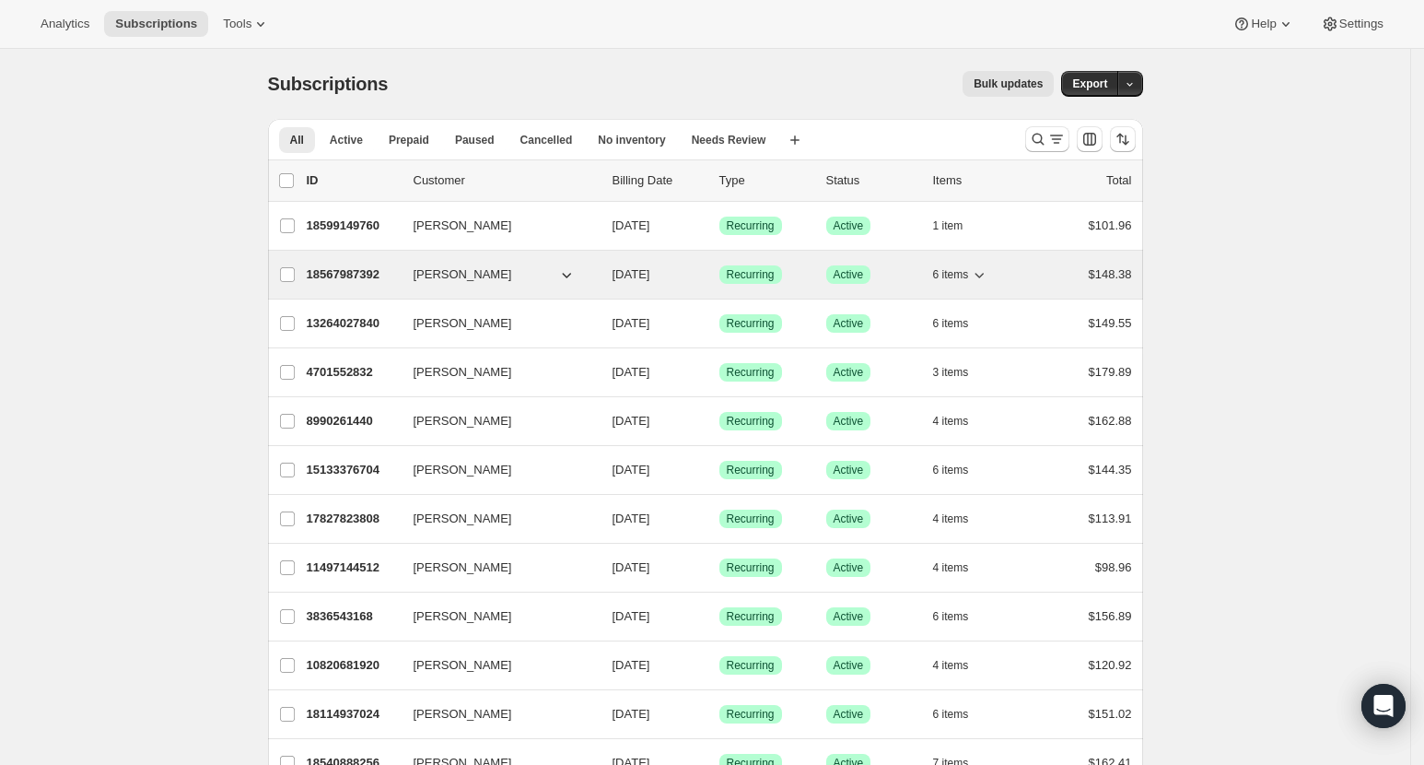
click at [534, 267] on button "tyler kelso" at bounding box center [495, 274] width 184 height 29
click at [348, 279] on p "18567987392" at bounding box center [353, 274] width 92 height 18
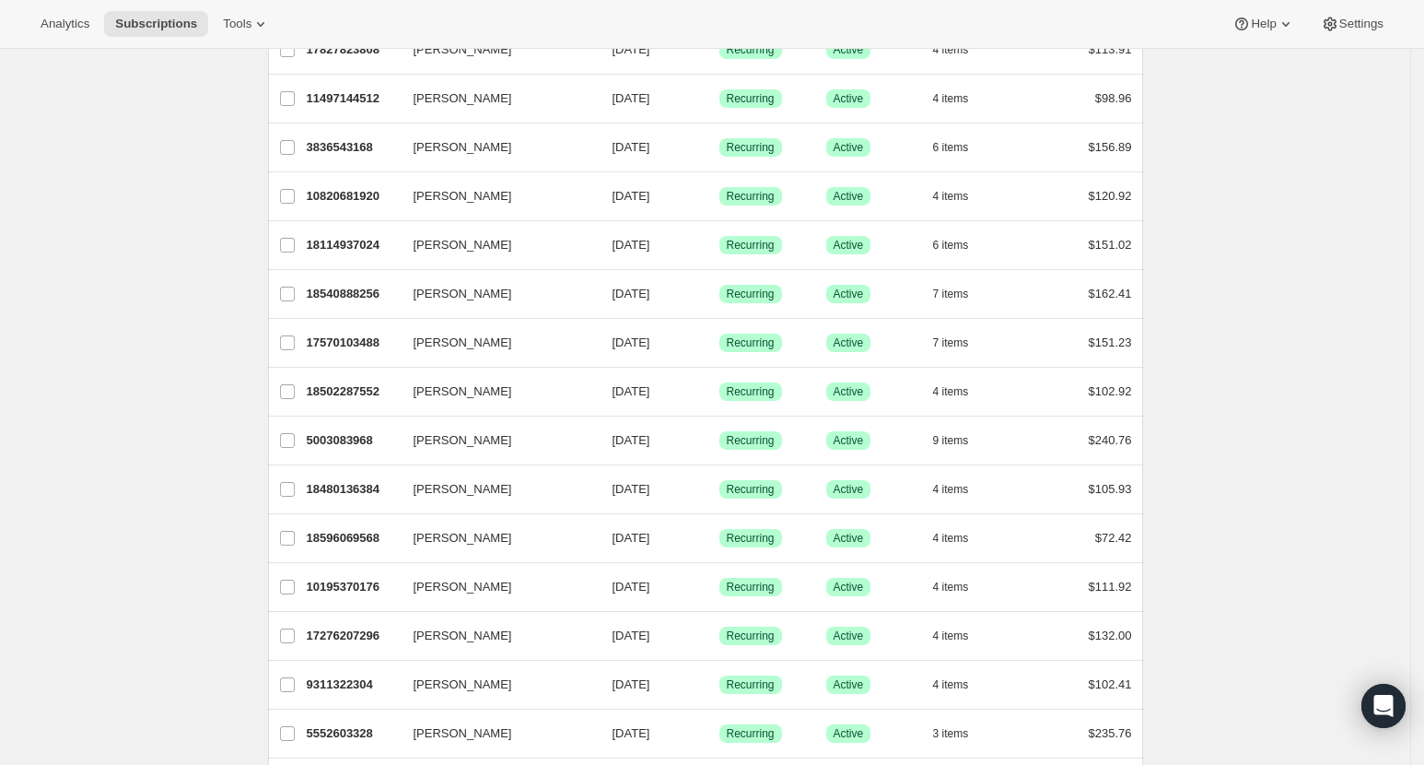
scroll to position [614, 0]
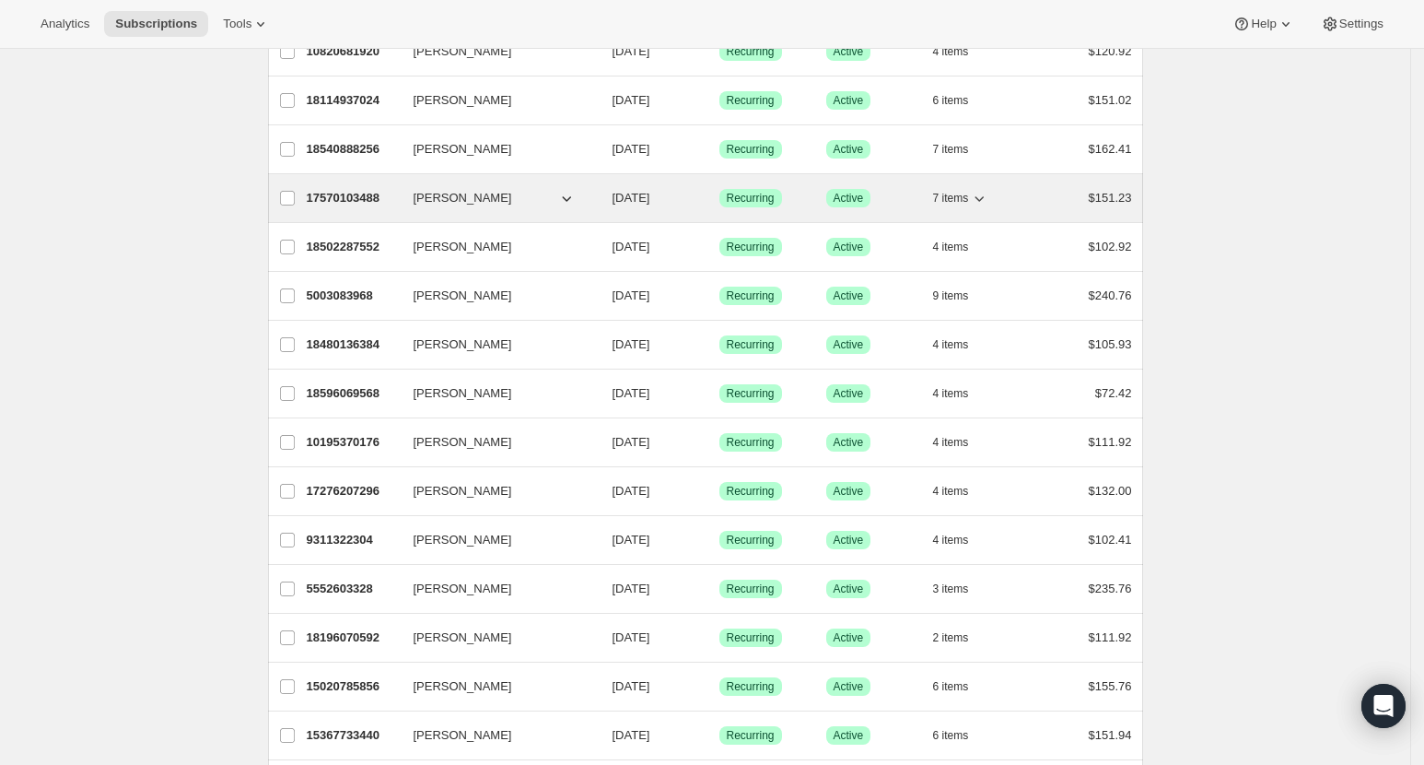
click at [343, 189] on p "17570103488" at bounding box center [353, 198] width 92 height 18
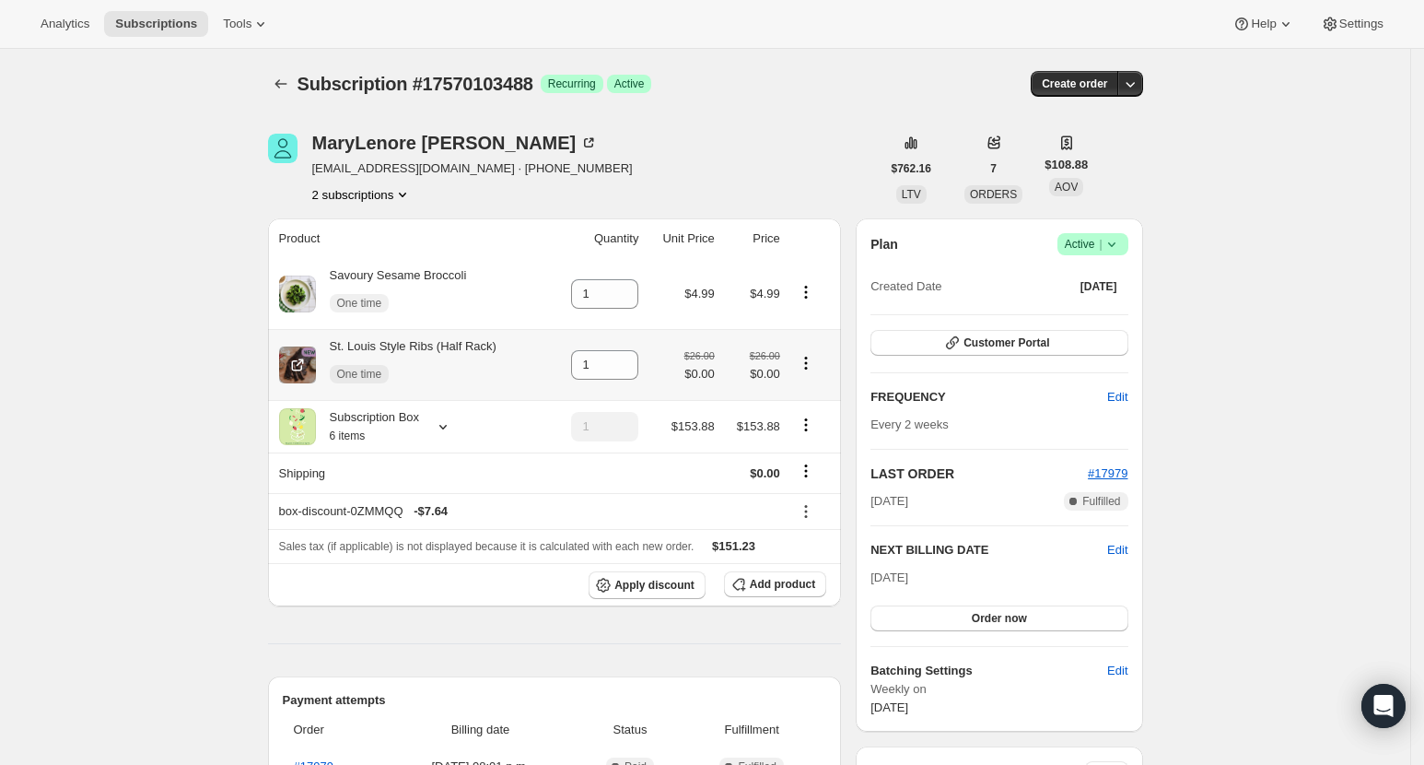
click at [811, 357] on icon "Product actions" at bounding box center [806, 363] width 18 height 18
click at [829, 406] on span "Remove" at bounding box center [811, 398] width 69 height 18
type input "0"
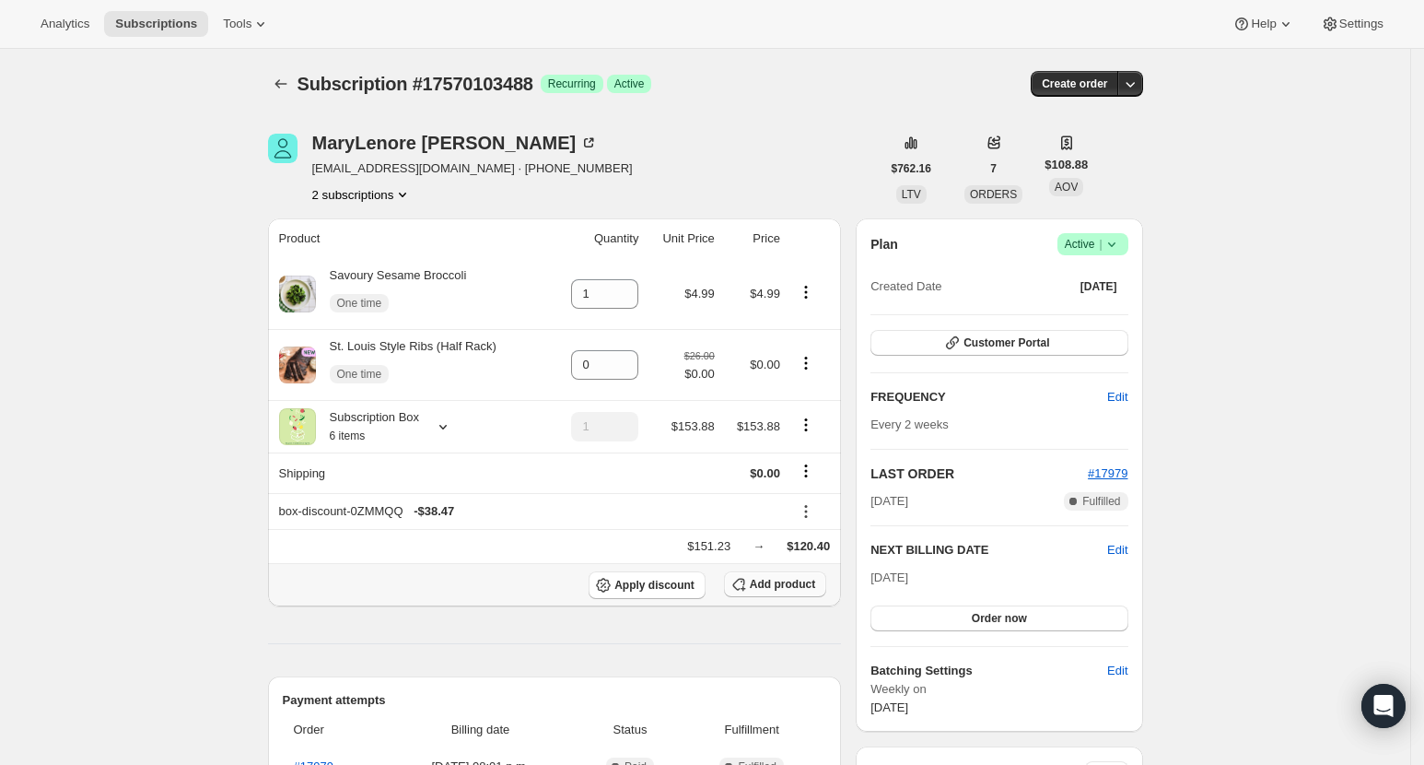
drag, startPoint x: 679, startPoint y: 582, endPoint x: 794, endPoint y: 587, distance: 115.2
click at [794, 587] on div "Apply discount Add product" at bounding box center [555, 585] width 552 height 28
click at [802, 582] on span "Add product" at bounding box center [782, 584] width 65 height 15
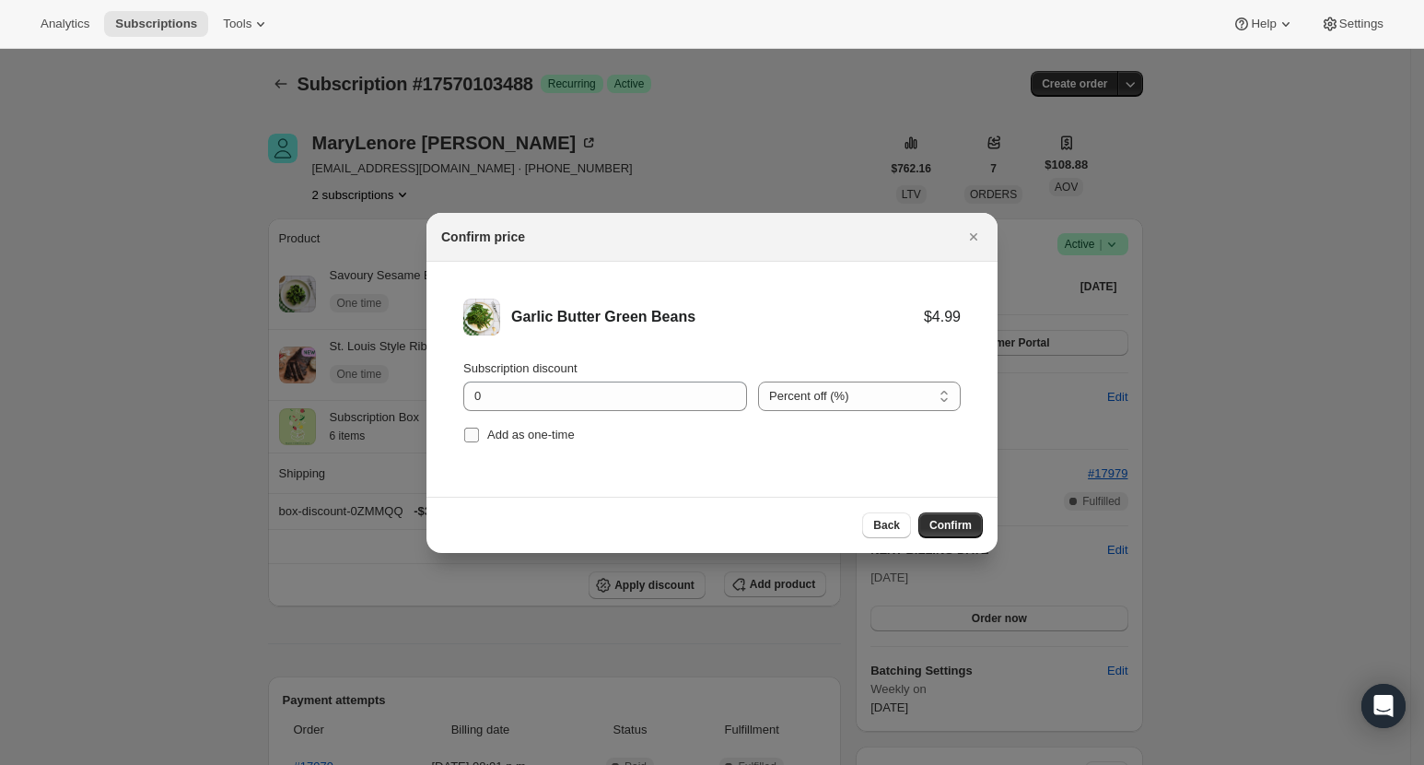
drag, startPoint x: 502, startPoint y: 438, endPoint x: 522, endPoint y: 444, distance: 21.3
click at [503, 438] on span "Add as one-time" at bounding box center [531, 434] width 88 height 14
click at [479, 438] on input "Add as one-time" at bounding box center [471, 434] width 15 height 15
checkbox input "true"
click at [962, 522] on span "Confirm" at bounding box center [950, 525] width 42 height 15
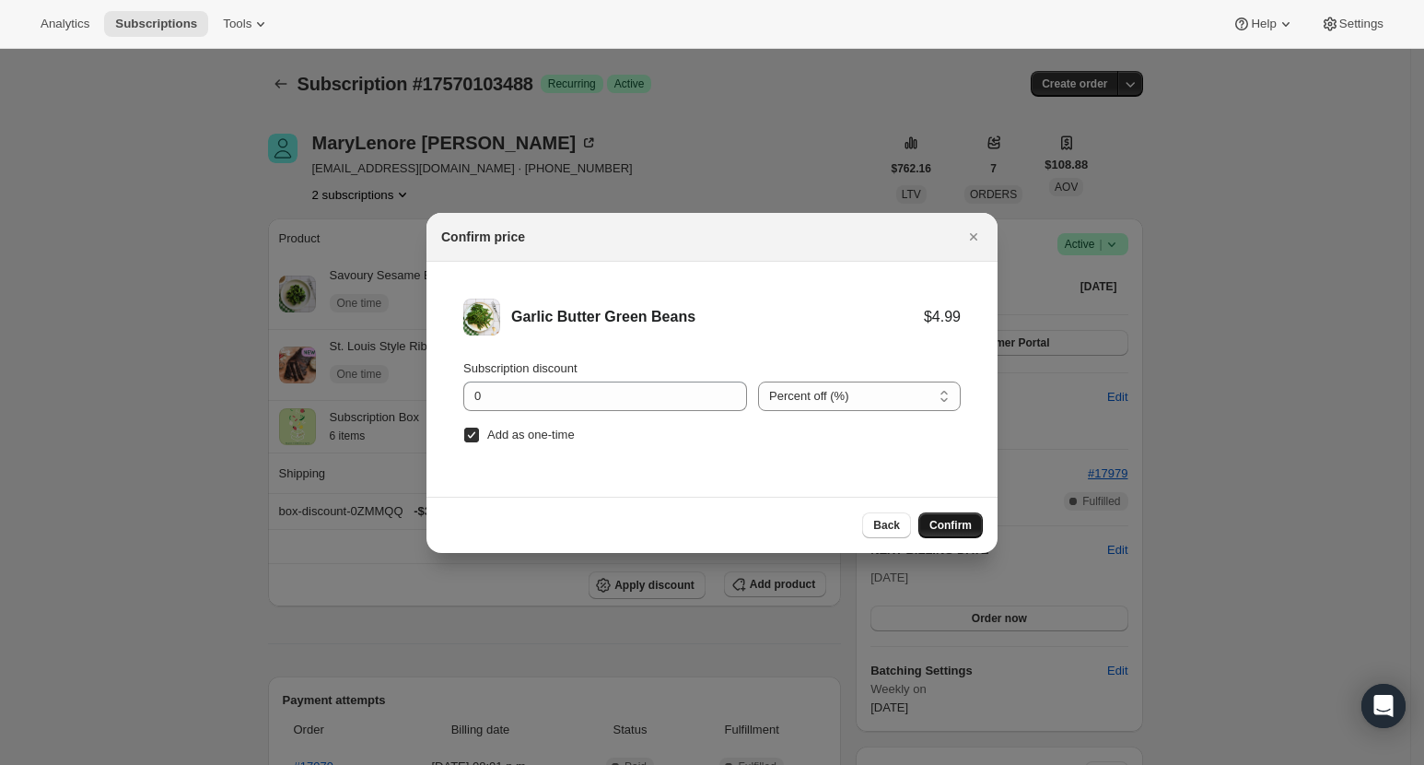
type input "1"
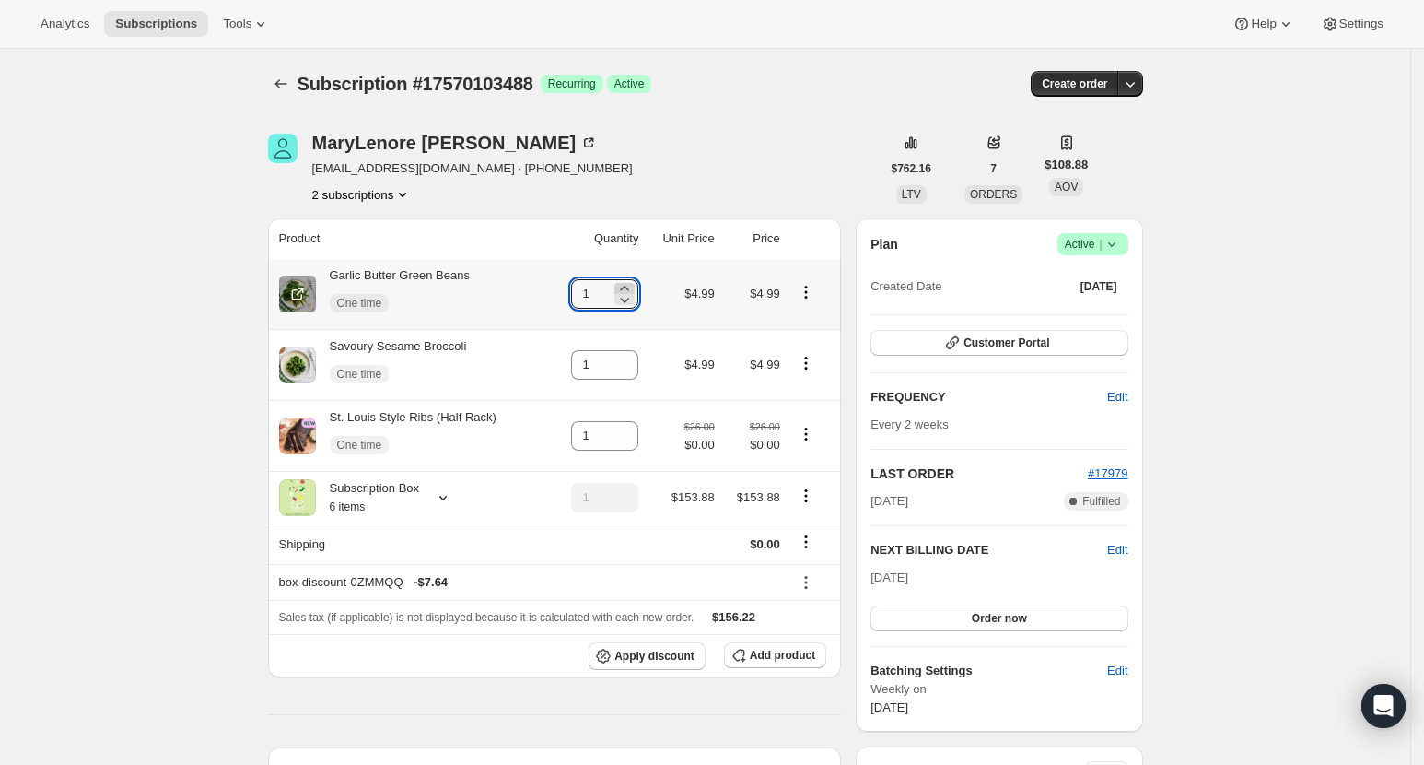
click at [630, 286] on icon at bounding box center [624, 288] width 18 height 18
type input "3"
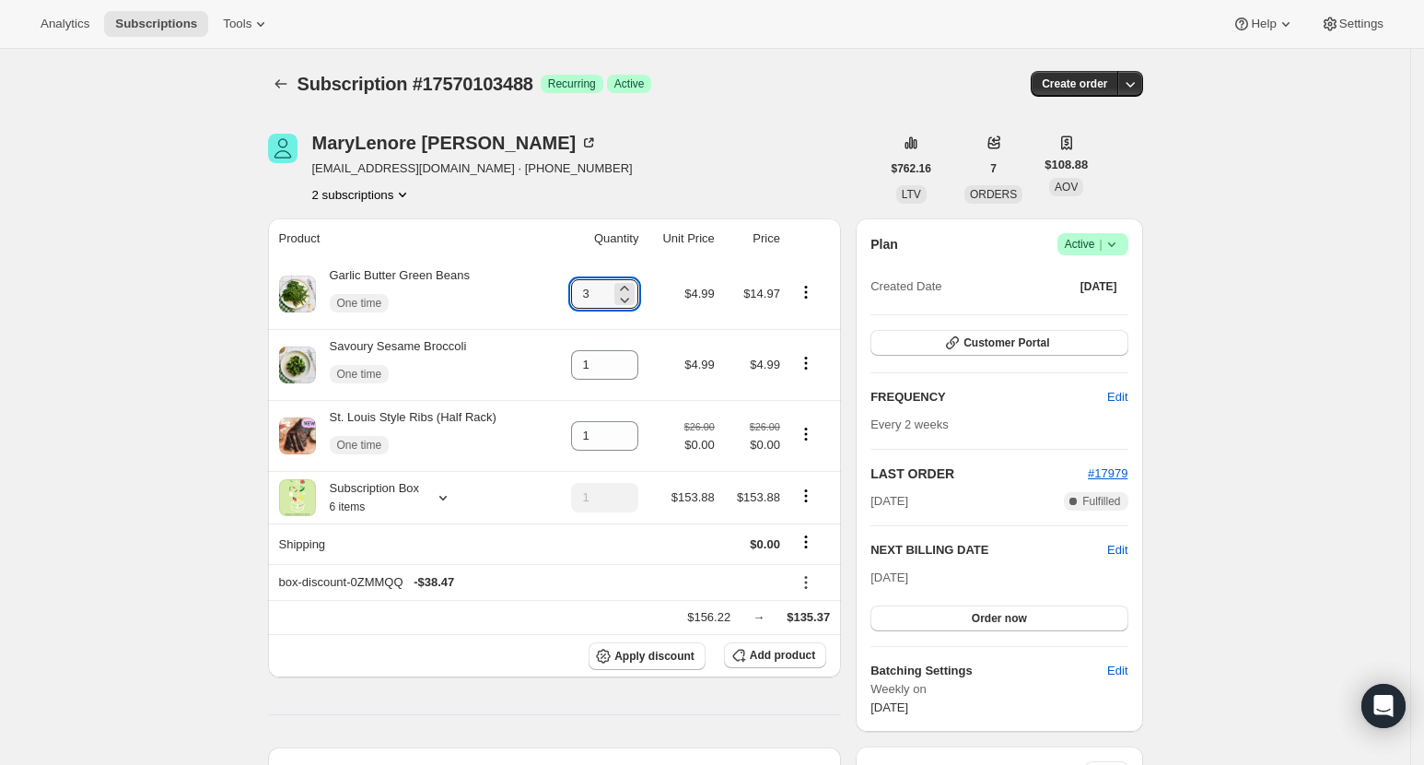
drag, startPoint x: 1283, startPoint y: 427, endPoint x: 1183, endPoint y: 322, distance: 145.3
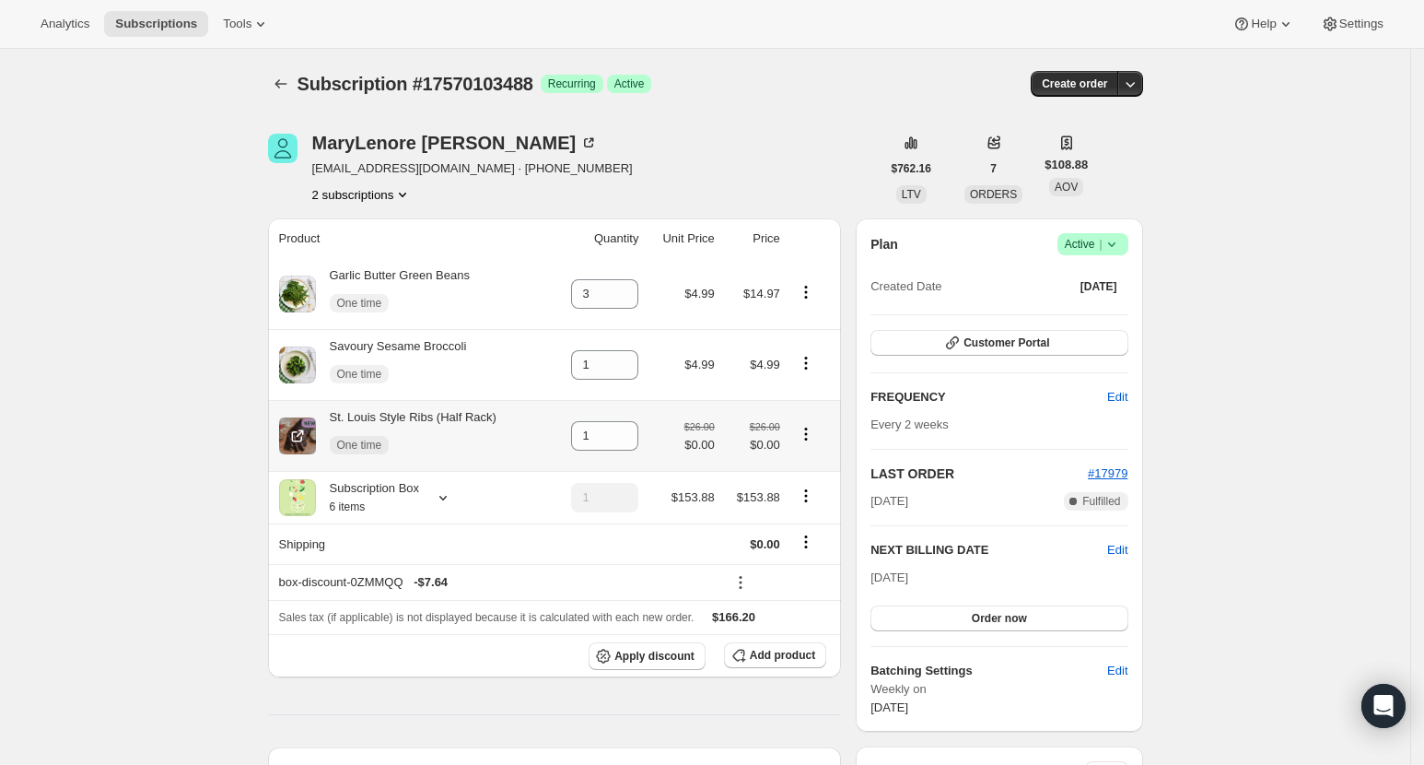
click at [813, 435] on icon "Product actions" at bounding box center [806, 434] width 18 height 18
click at [817, 472] on span "Remove" at bounding box center [799, 469] width 44 height 14
type input "0"
